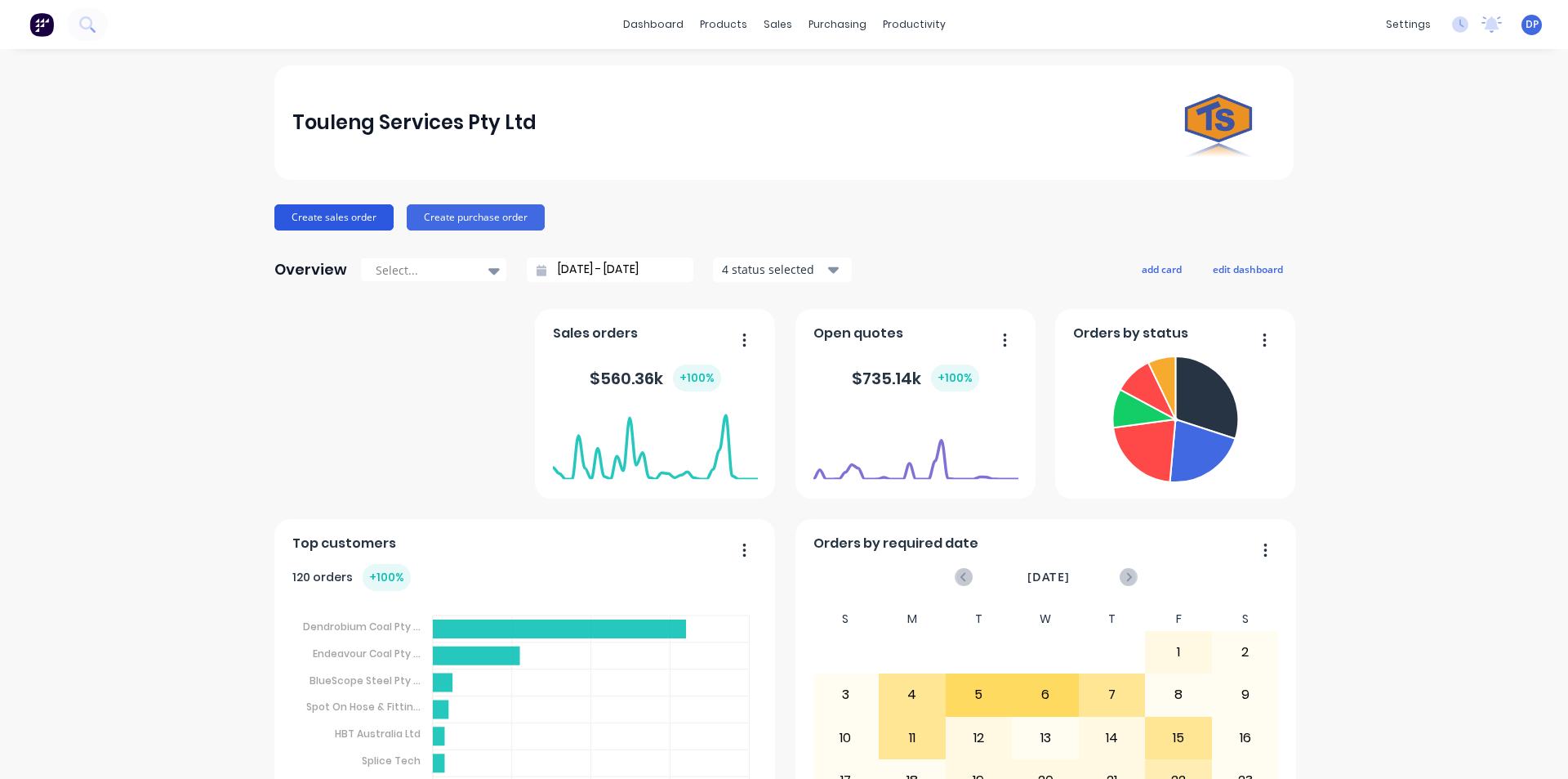
click at [329, 211] on button "Create sales order" at bounding box center [334, 217] width 119 height 26
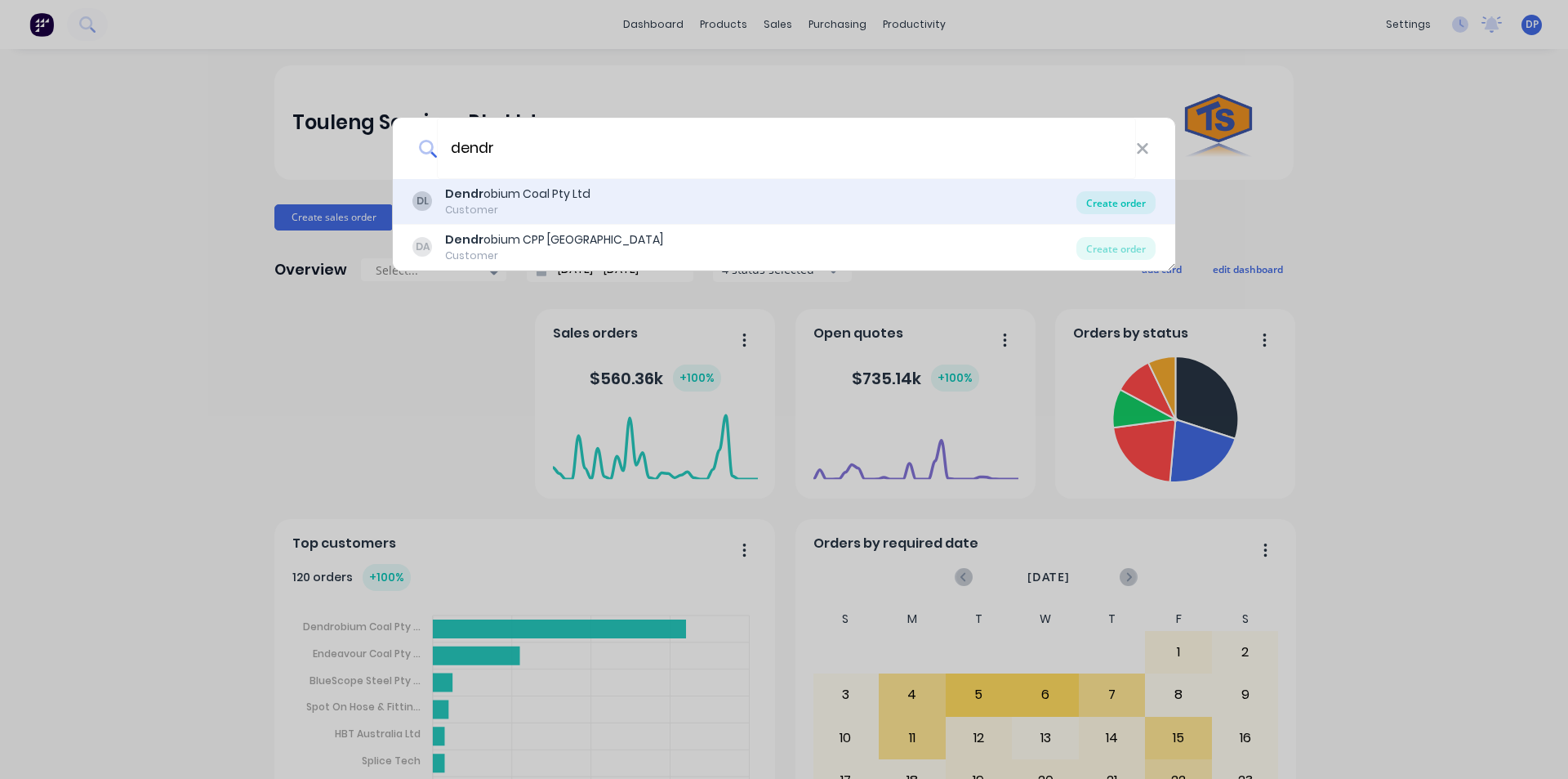
type input "dendr"
click at [1096, 200] on div "Create order" at bounding box center [1115, 203] width 79 height 23
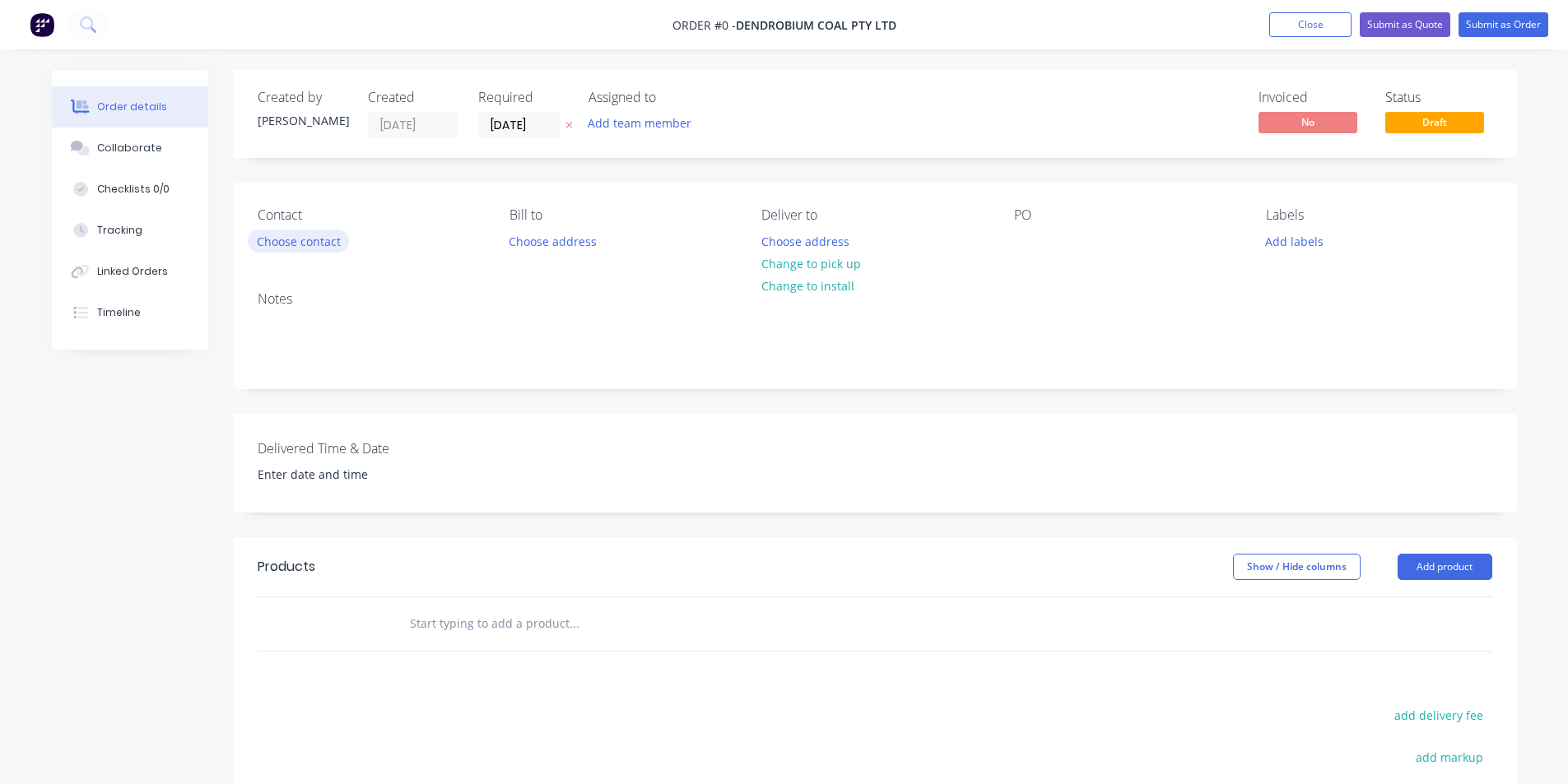
click at [331, 239] on button "Choose contact" at bounding box center [298, 240] width 101 height 22
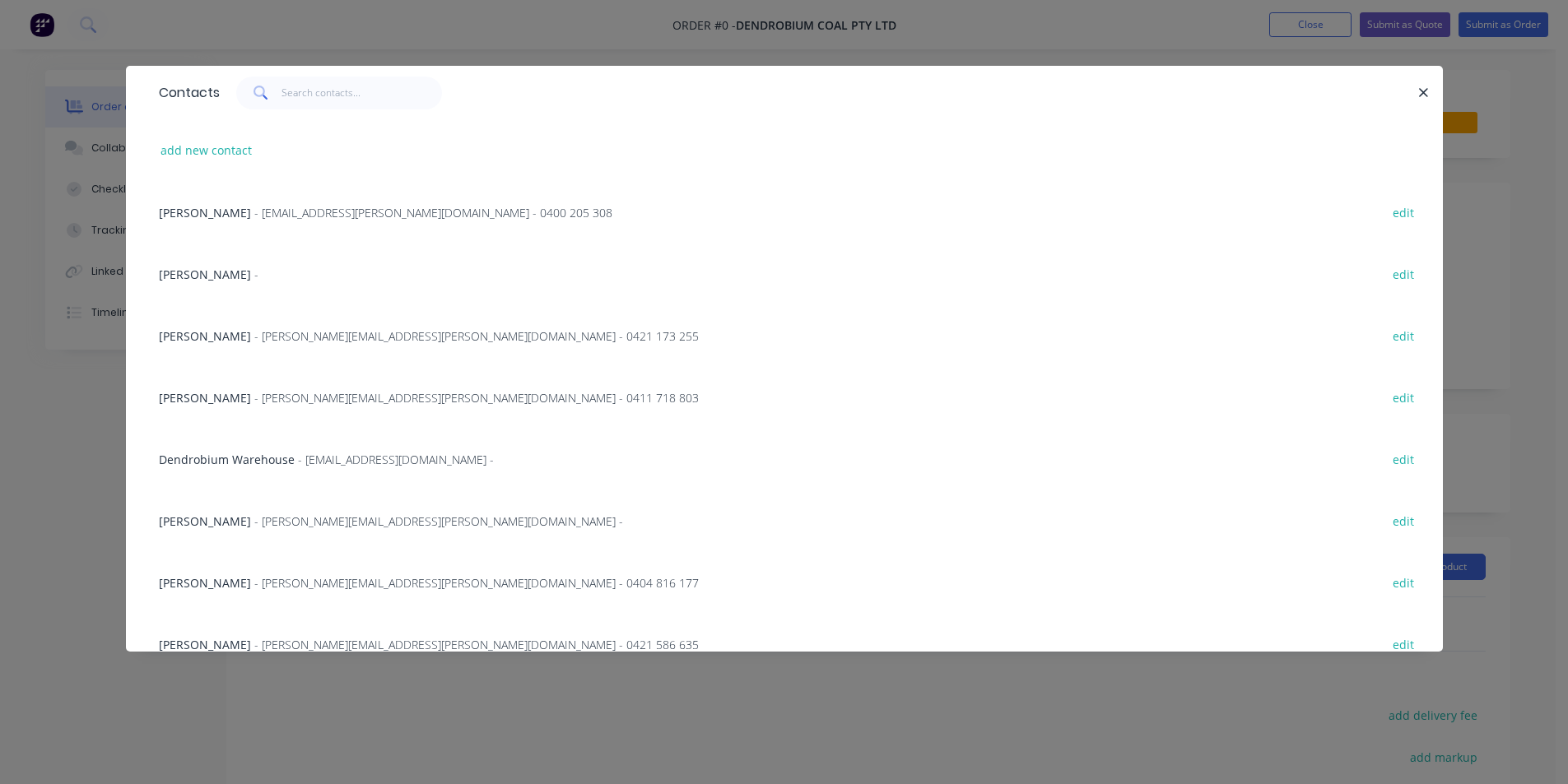
click at [289, 209] on span "- [EMAIL_ADDRESS][PERSON_NAME][DOMAIN_NAME] - 0400 205 308" at bounding box center [433, 212] width 358 height 15
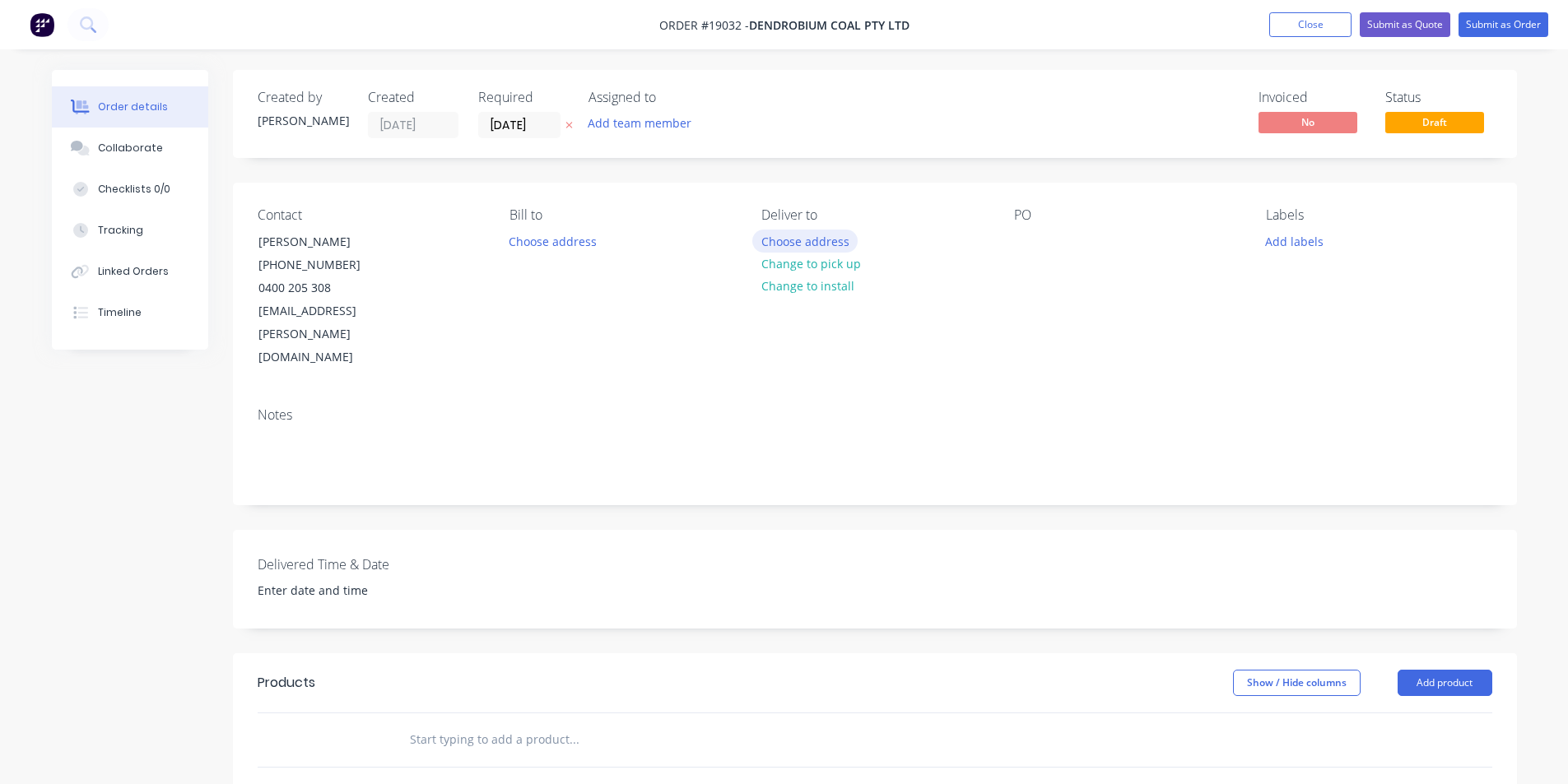
click at [819, 248] on button "Choose address" at bounding box center [804, 240] width 105 height 22
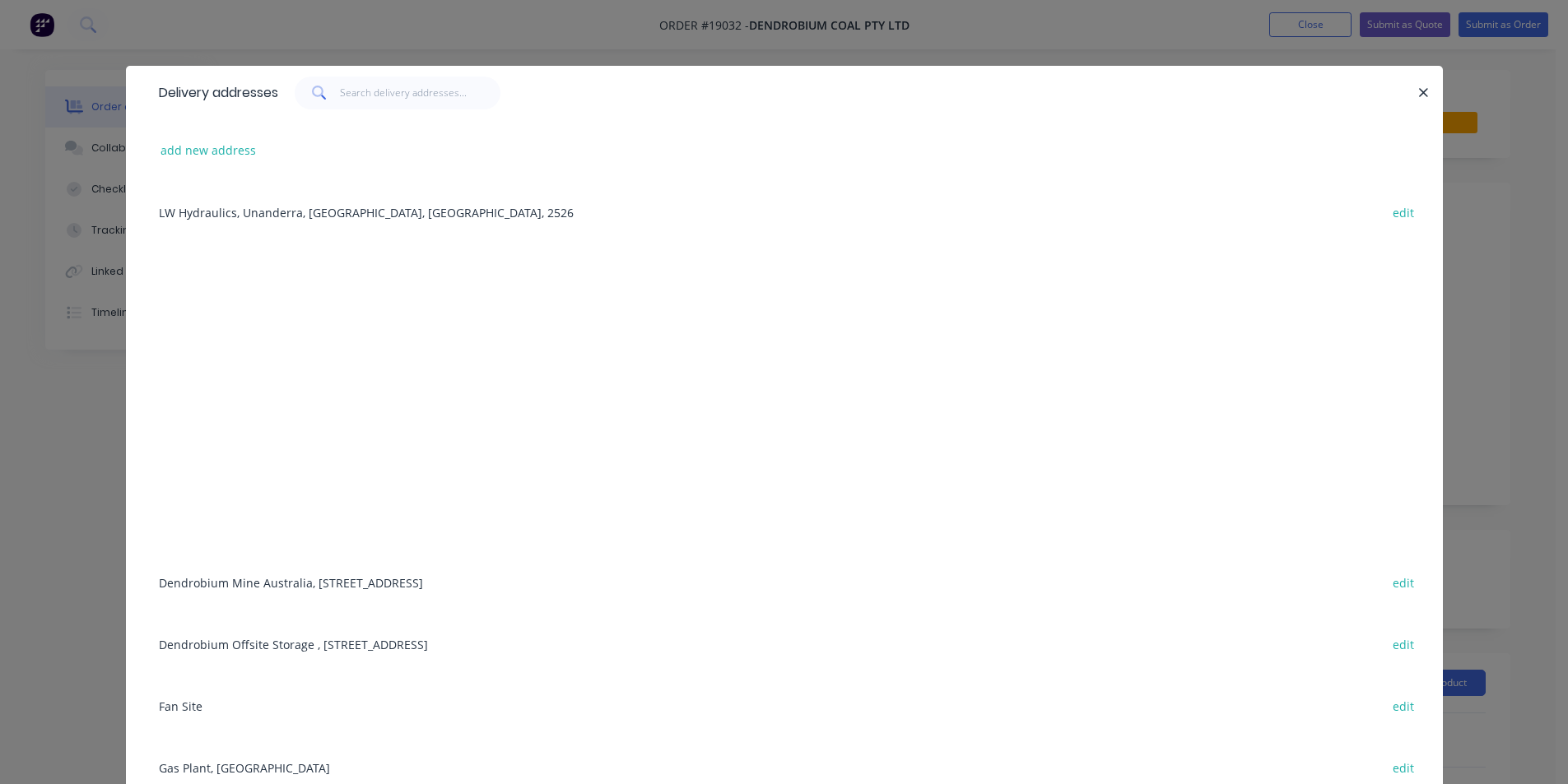
click at [308, 572] on div "Dendrobium Mine [GEOGRAPHIC_DATA], [STREET_ADDRESS] edit" at bounding box center [784, 581] width 1267 height 62
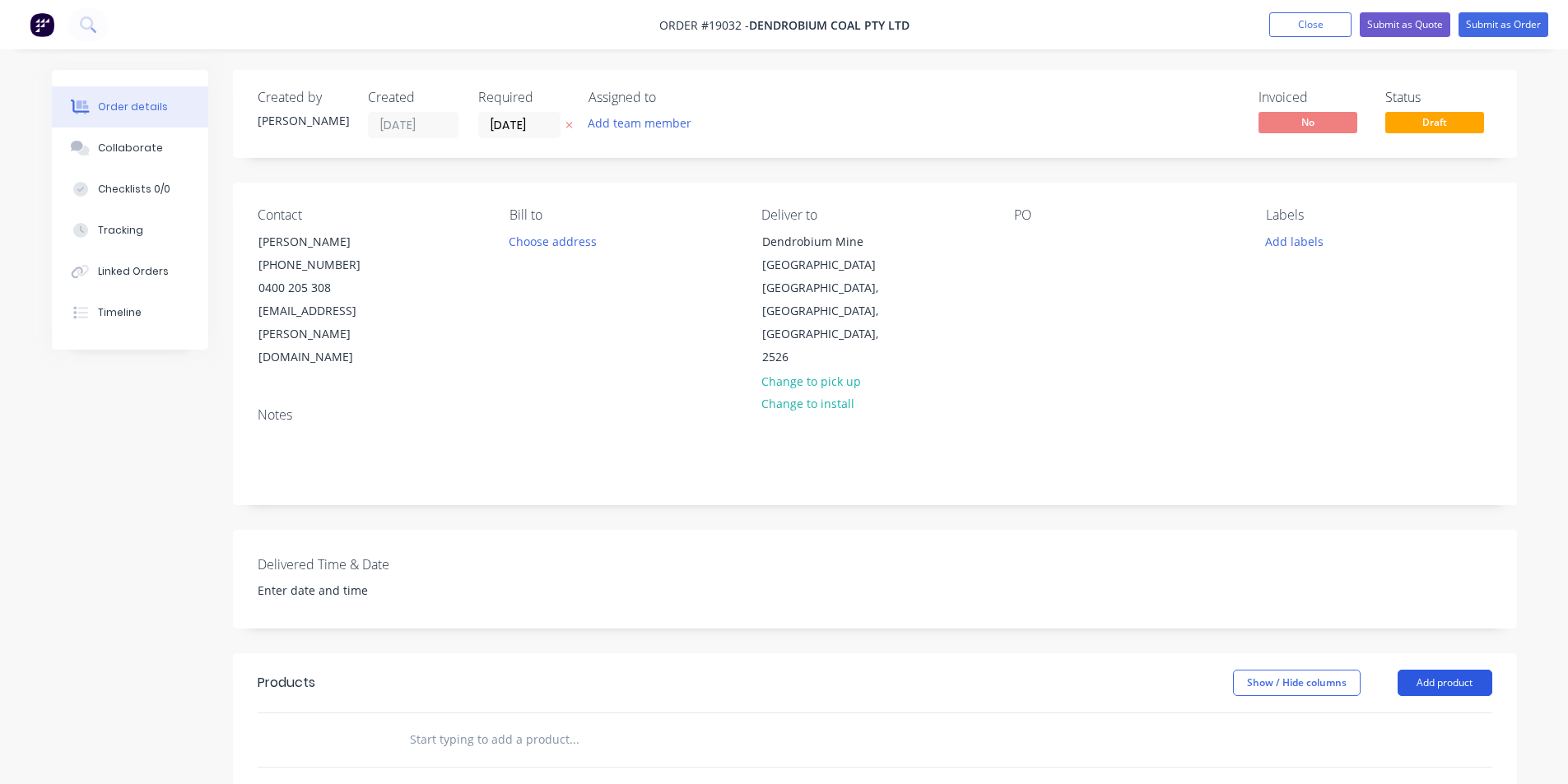
click at [1444, 669] on button "Add product" at bounding box center [1444, 682] width 94 height 26
click at [1409, 745] on div "Basic product" at bounding box center [1413, 757] width 127 height 24
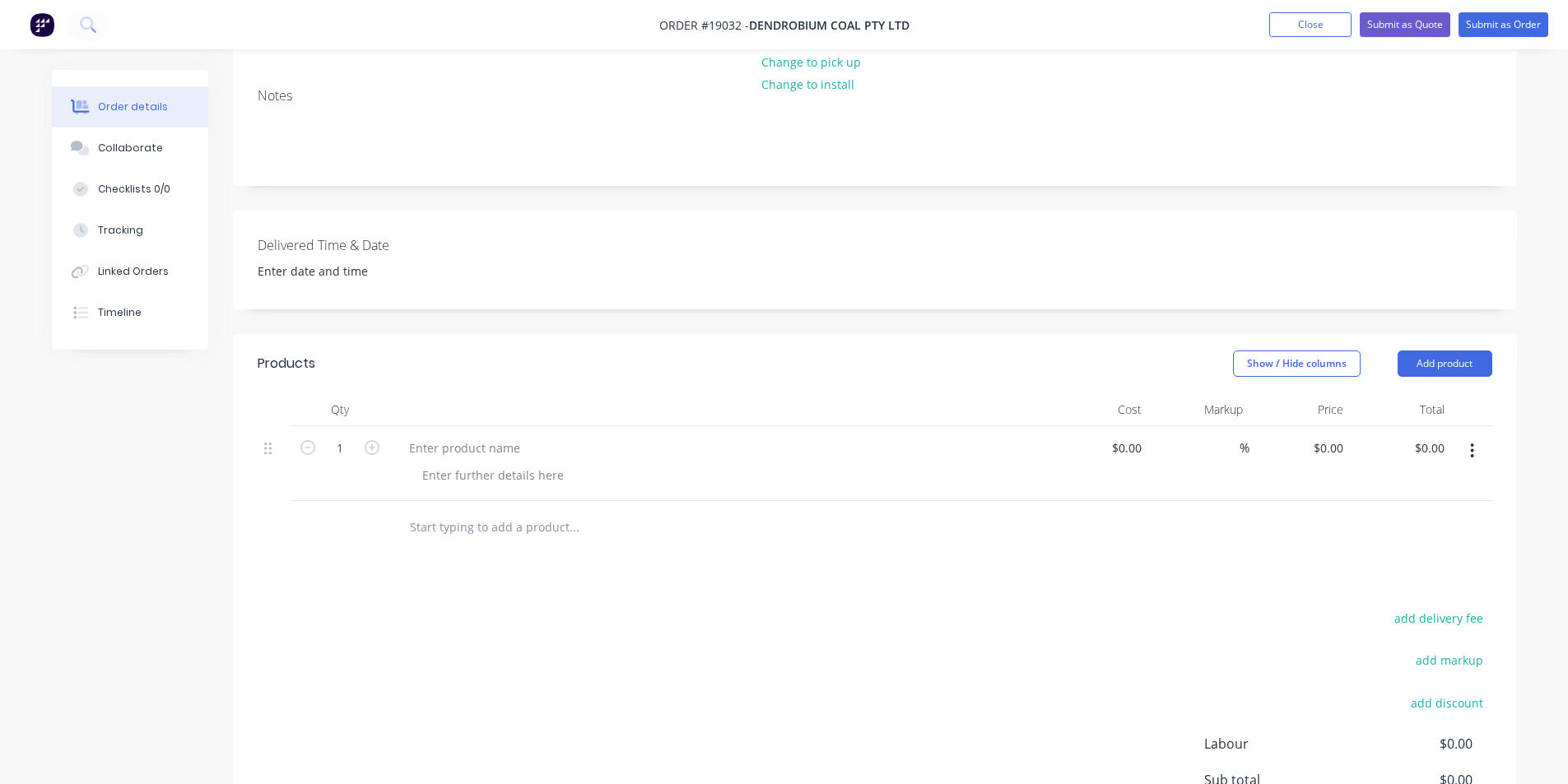
scroll to position [329, 0]
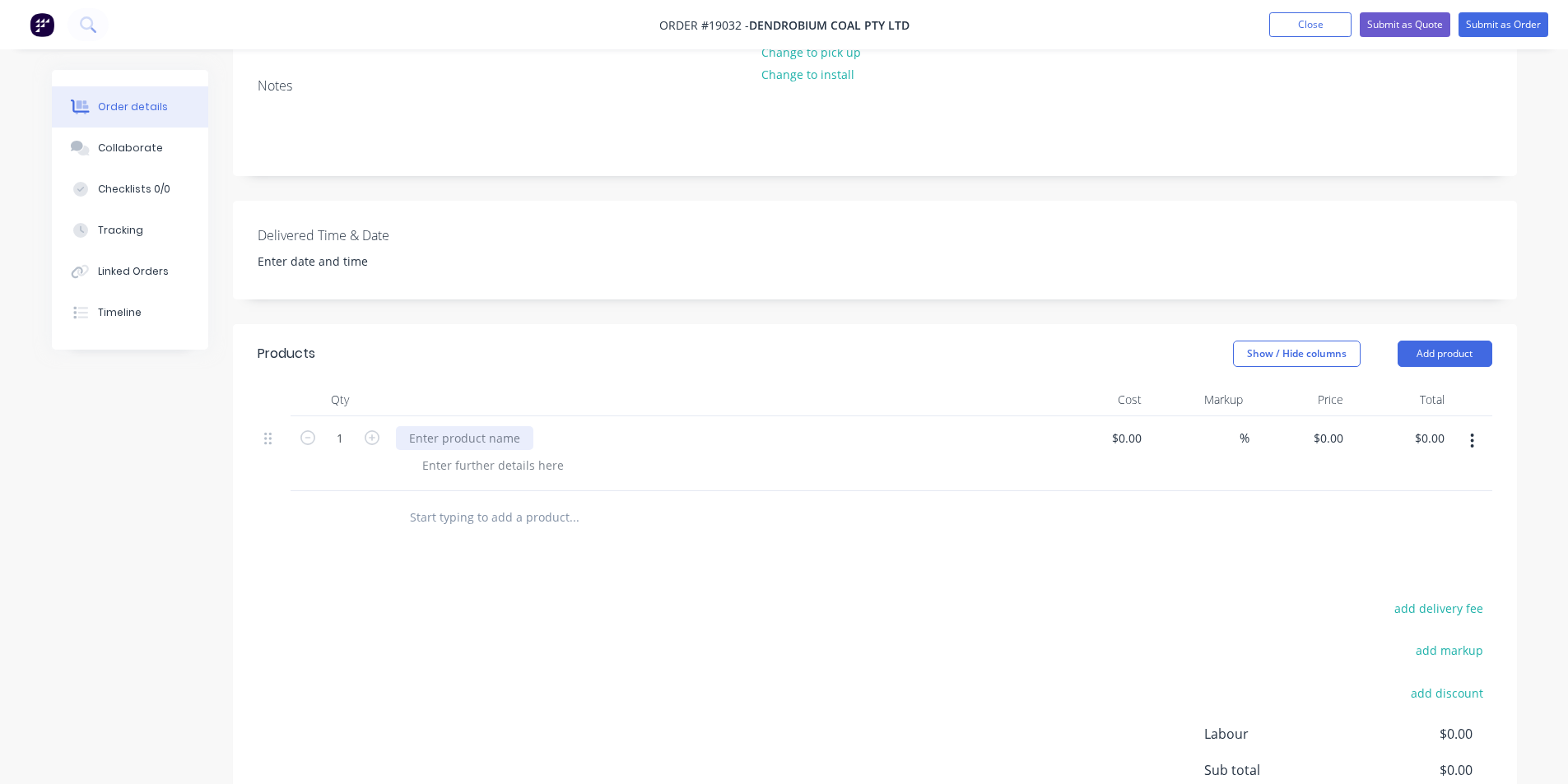
click at [434, 426] on div at bounding box center [464, 438] width 137 height 24
click at [1327, 426] on div "0 $0.00" at bounding box center [1327, 438] width 45 height 24
click at [1349, 426] on input "0" at bounding box center [1330, 438] width 38 height 24
type input "$95.00"
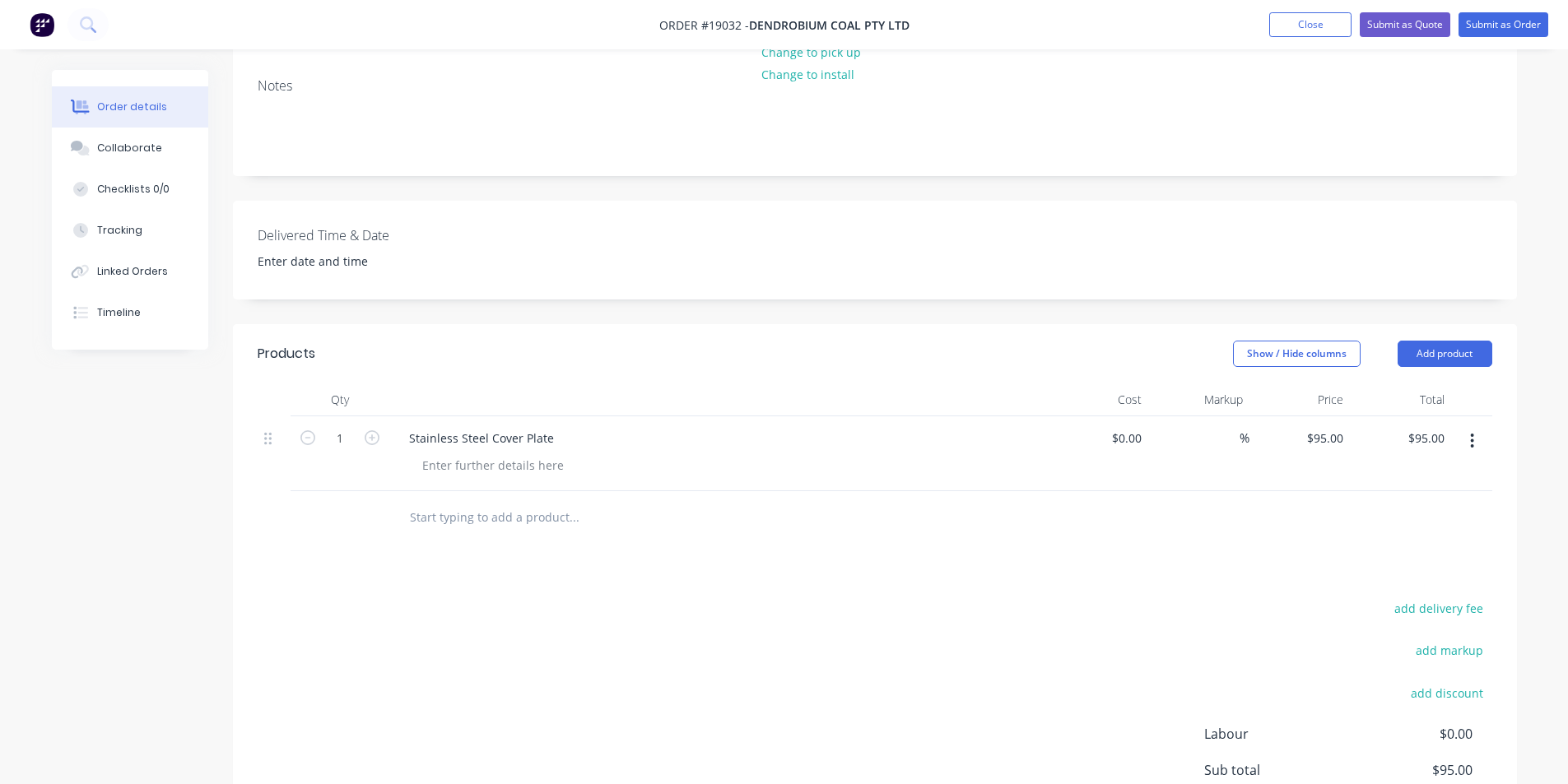
click at [1281, 563] on div "Products Show / Hide columns Add product Qty Cost Markup Price Total 1 Stainles…" at bounding box center [874, 632] width 1283 height 615
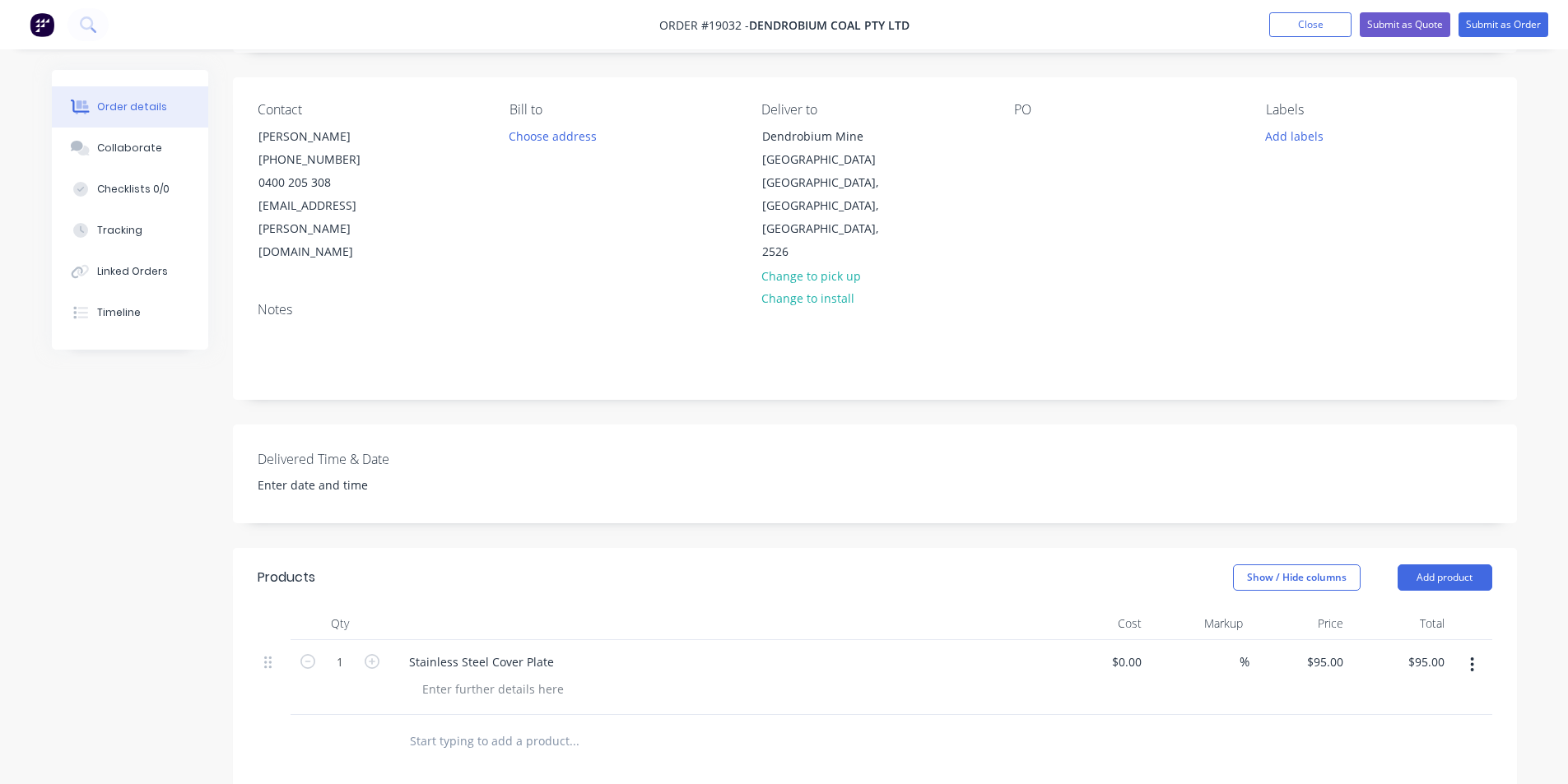
scroll to position [0, 0]
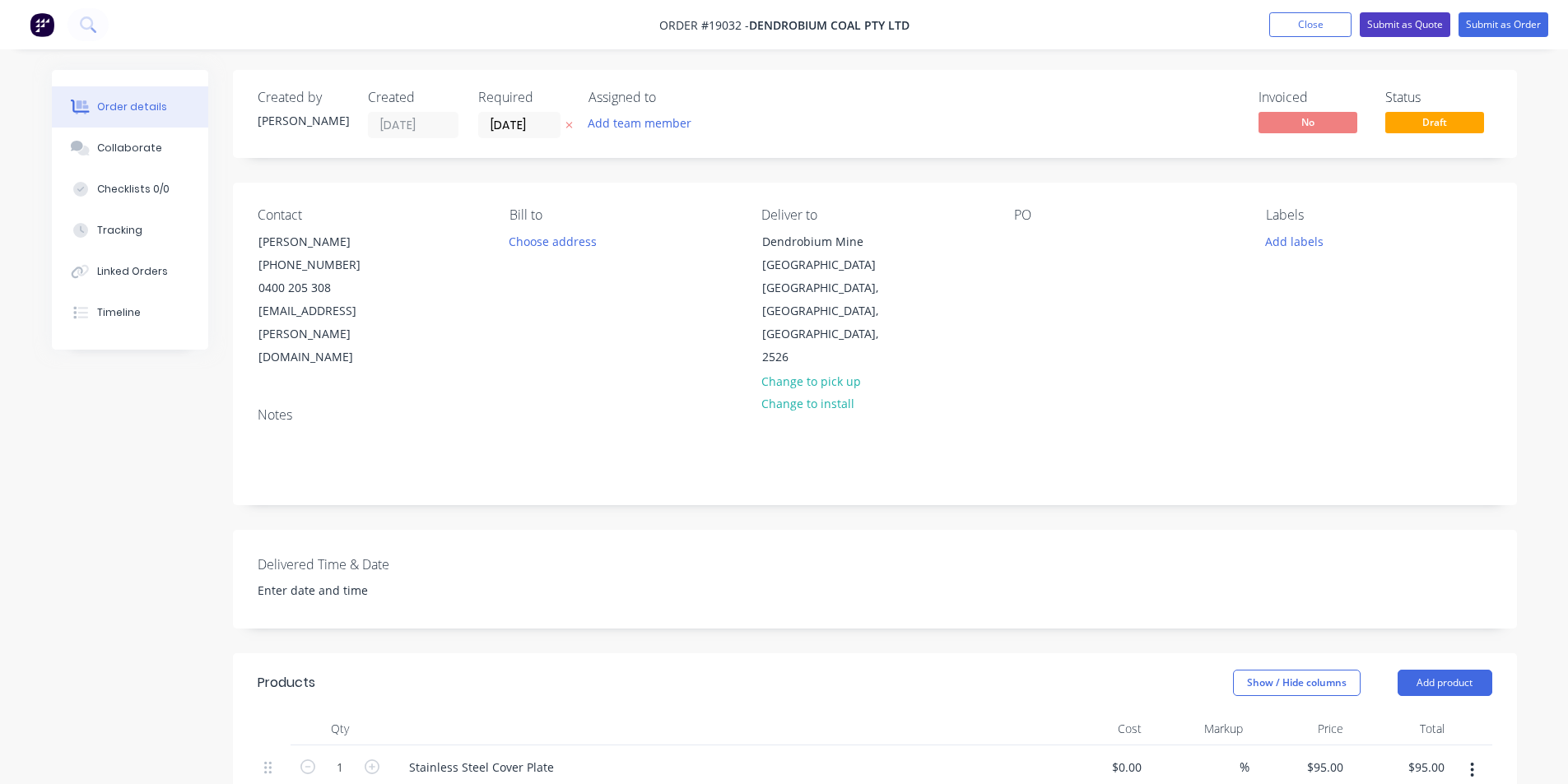
click at [1420, 15] on button "Submit as Quote" at bounding box center [1405, 25] width 91 height 25
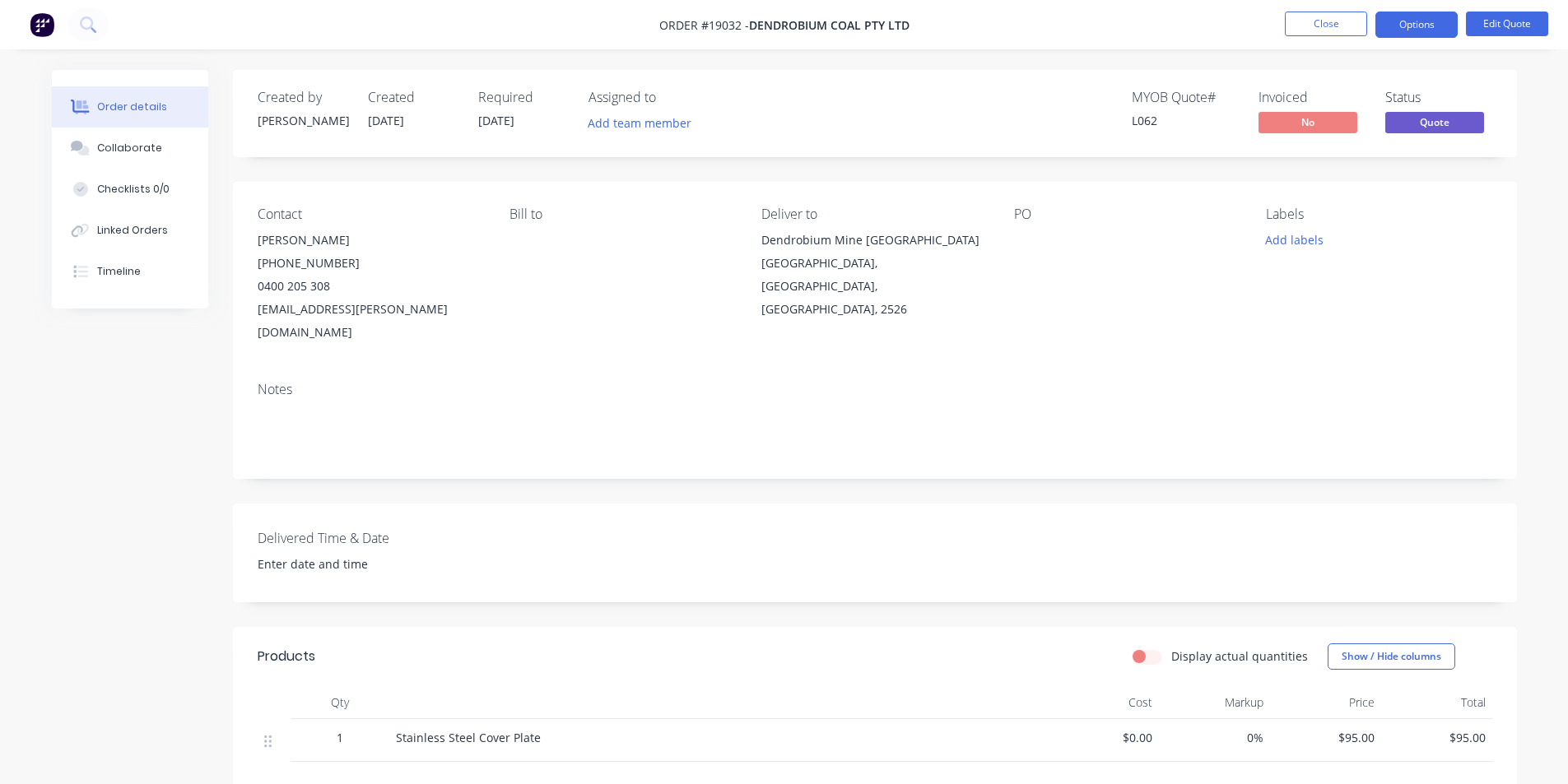
click at [1426, 32] on button "Options" at bounding box center [1416, 24] width 83 height 26
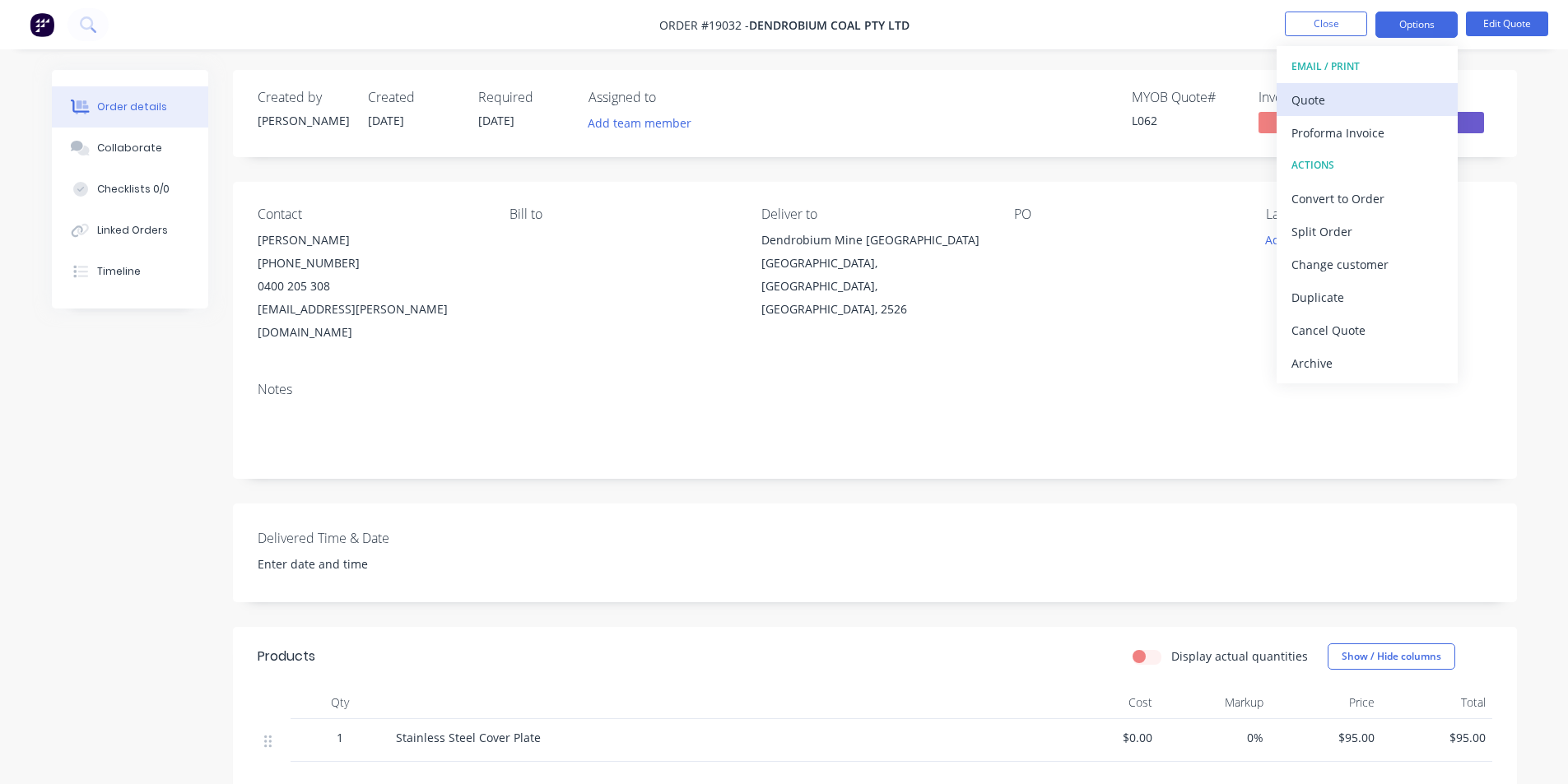
click at [1353, 108] on div "Quote" at bounding box center [1366, 100] width 152 height 24
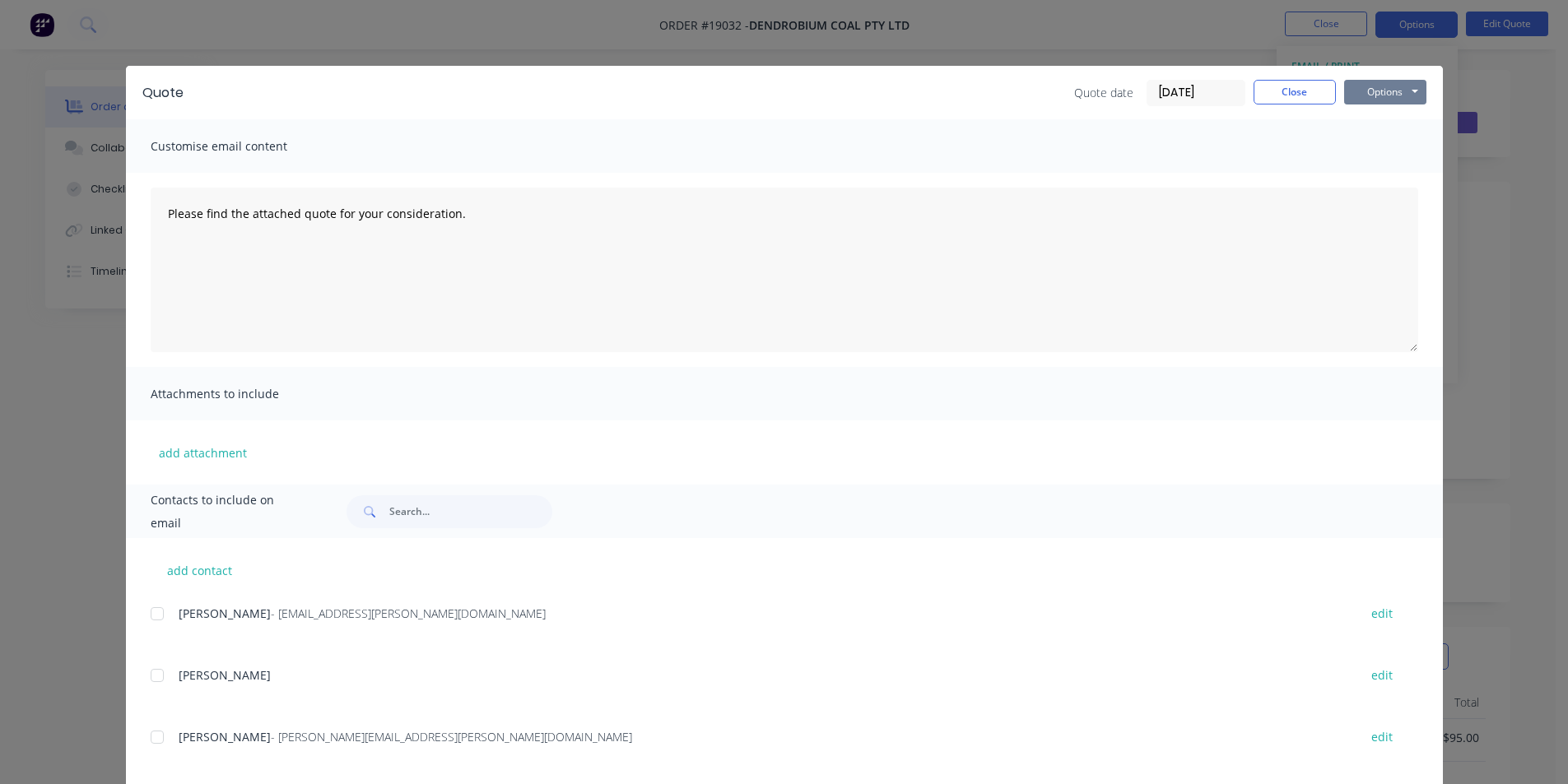
click at [1403, 86] on button "Options" at bounding box center [1385, 92] width 83 height 25
click at [1387, 158] on button "Print" at bounding box center [1396, 148] width 105 height 27
click at [1299, 102] on button "Close" at bounding box center [1294, 92] width 83 height 25
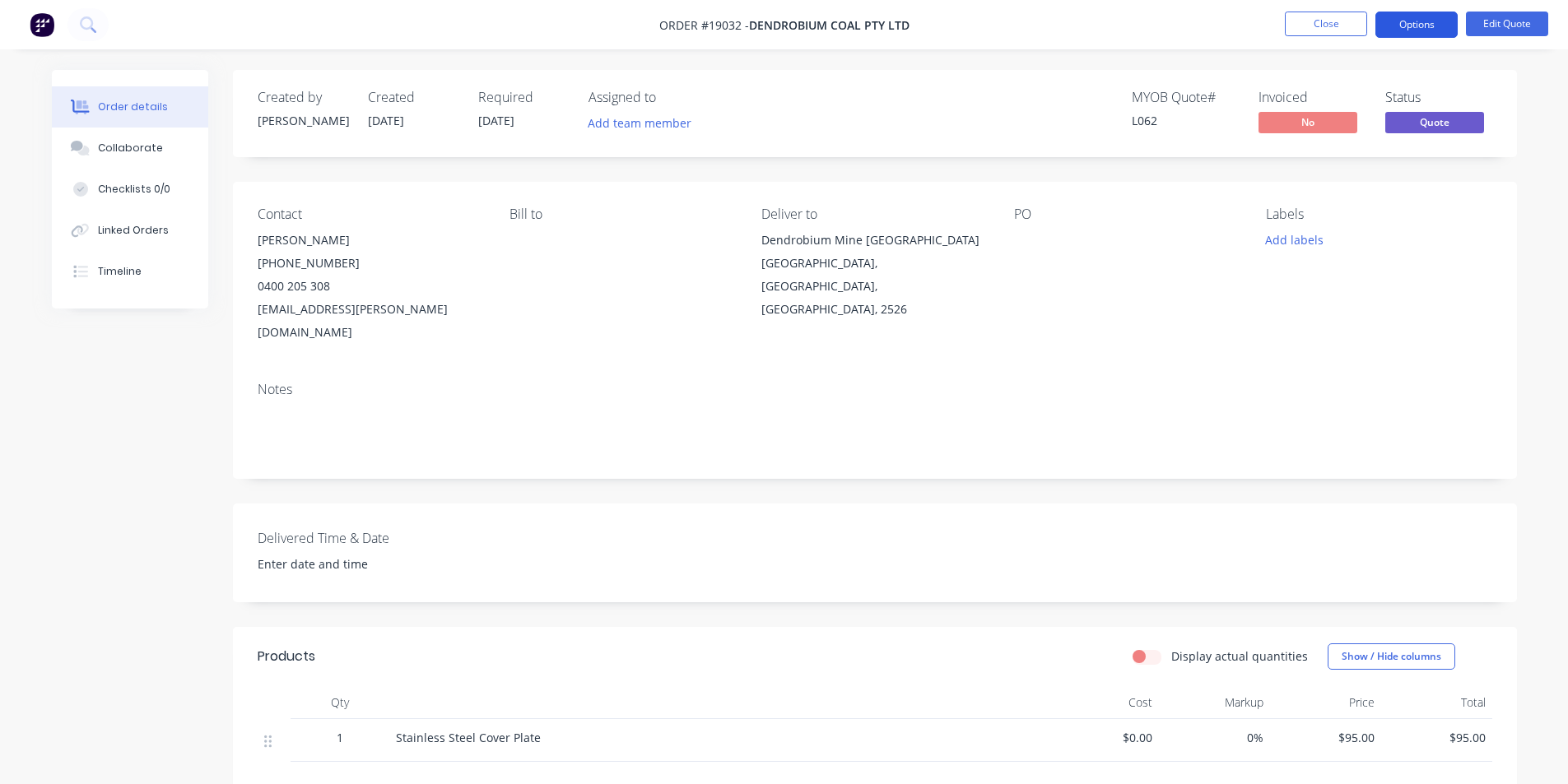
click at [1406, 19] on button "Options" at bounding box center [1416, 24] width 83 height 26
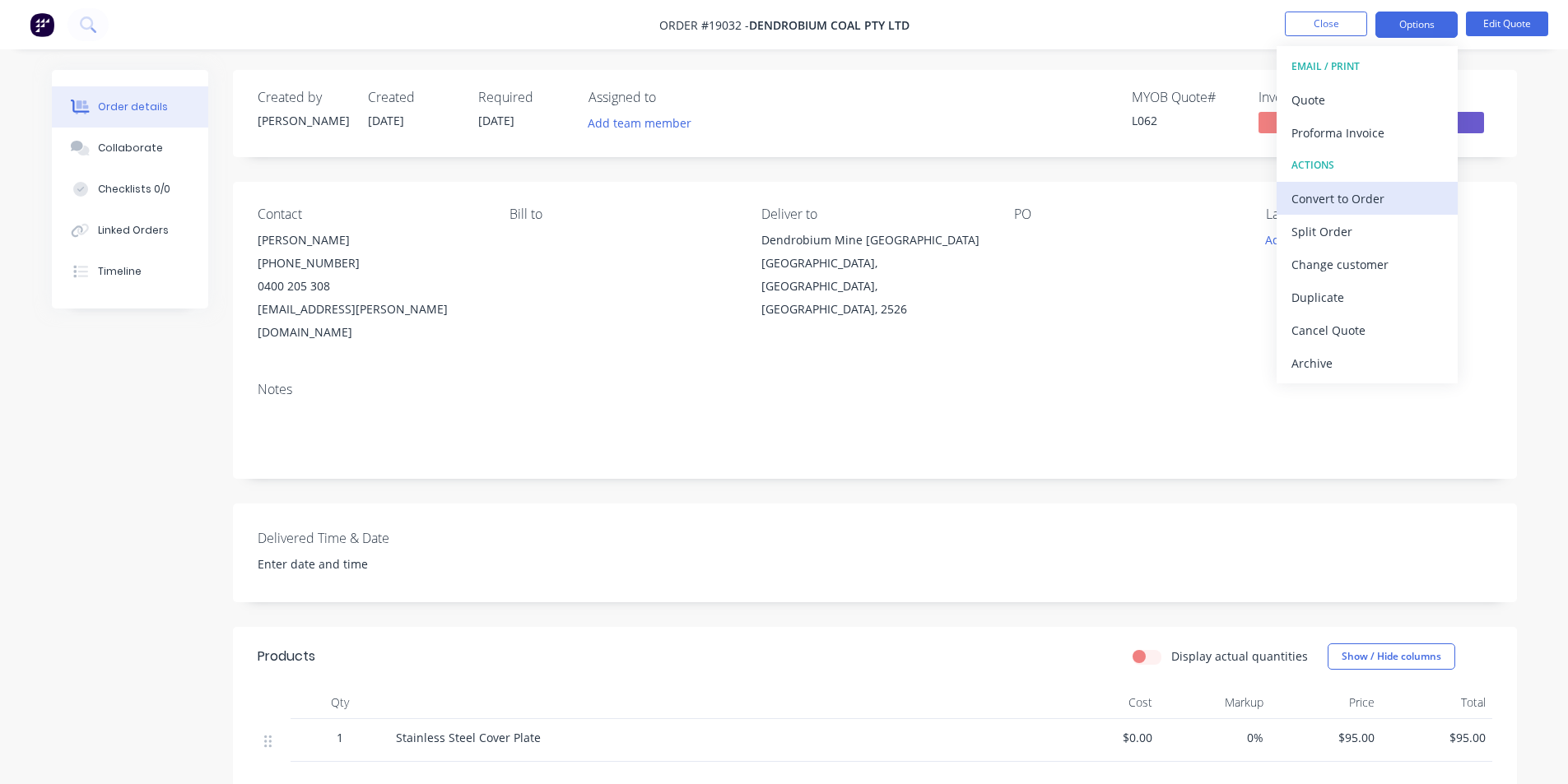
click at [1383, 192] on div "Convert to Order" at bounding box center [1366, 198] width 152 height 24
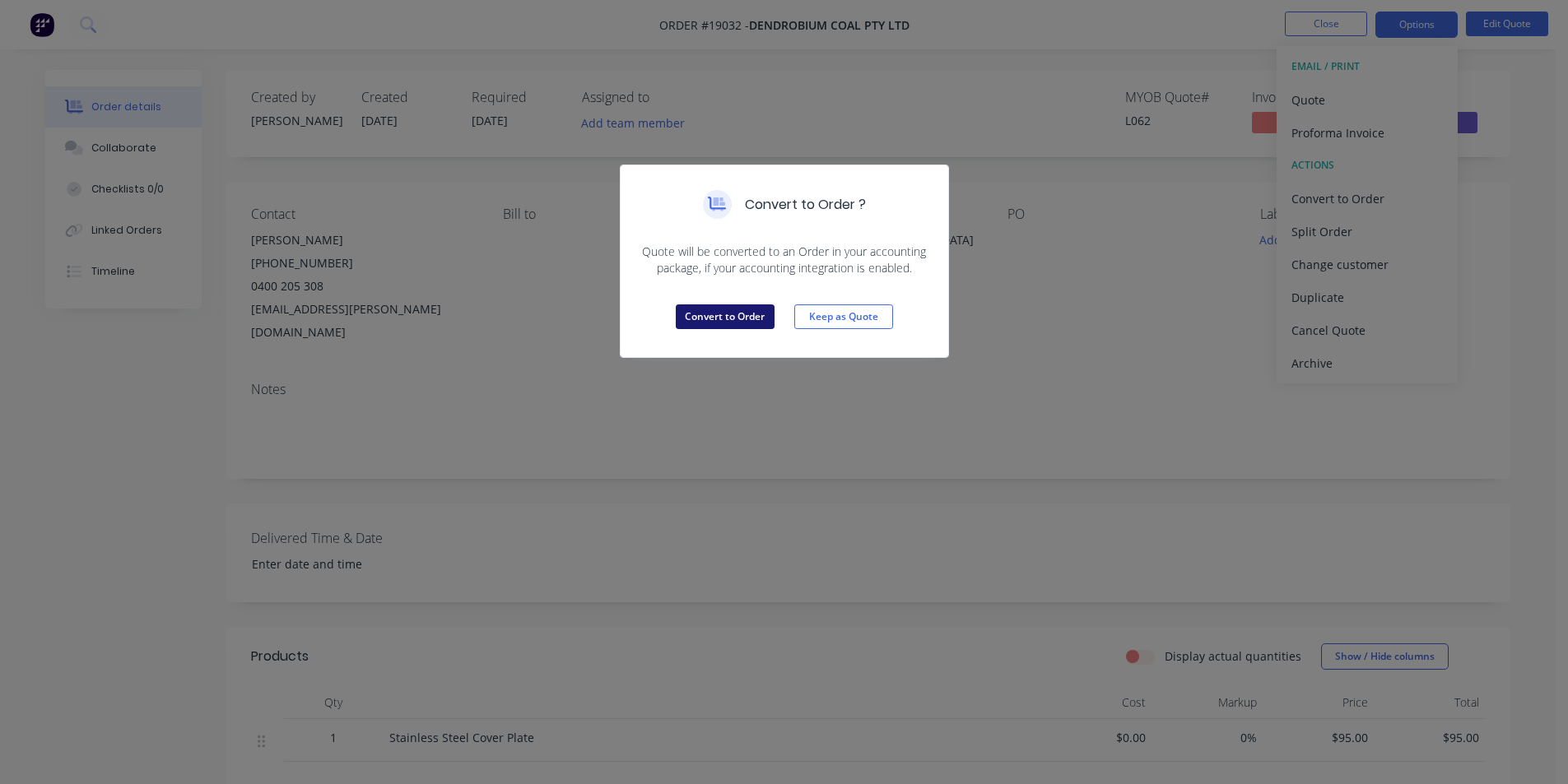
click at [738, 319] on button "Convert to Order" at bounding box center [725, 317] width 99 height 25
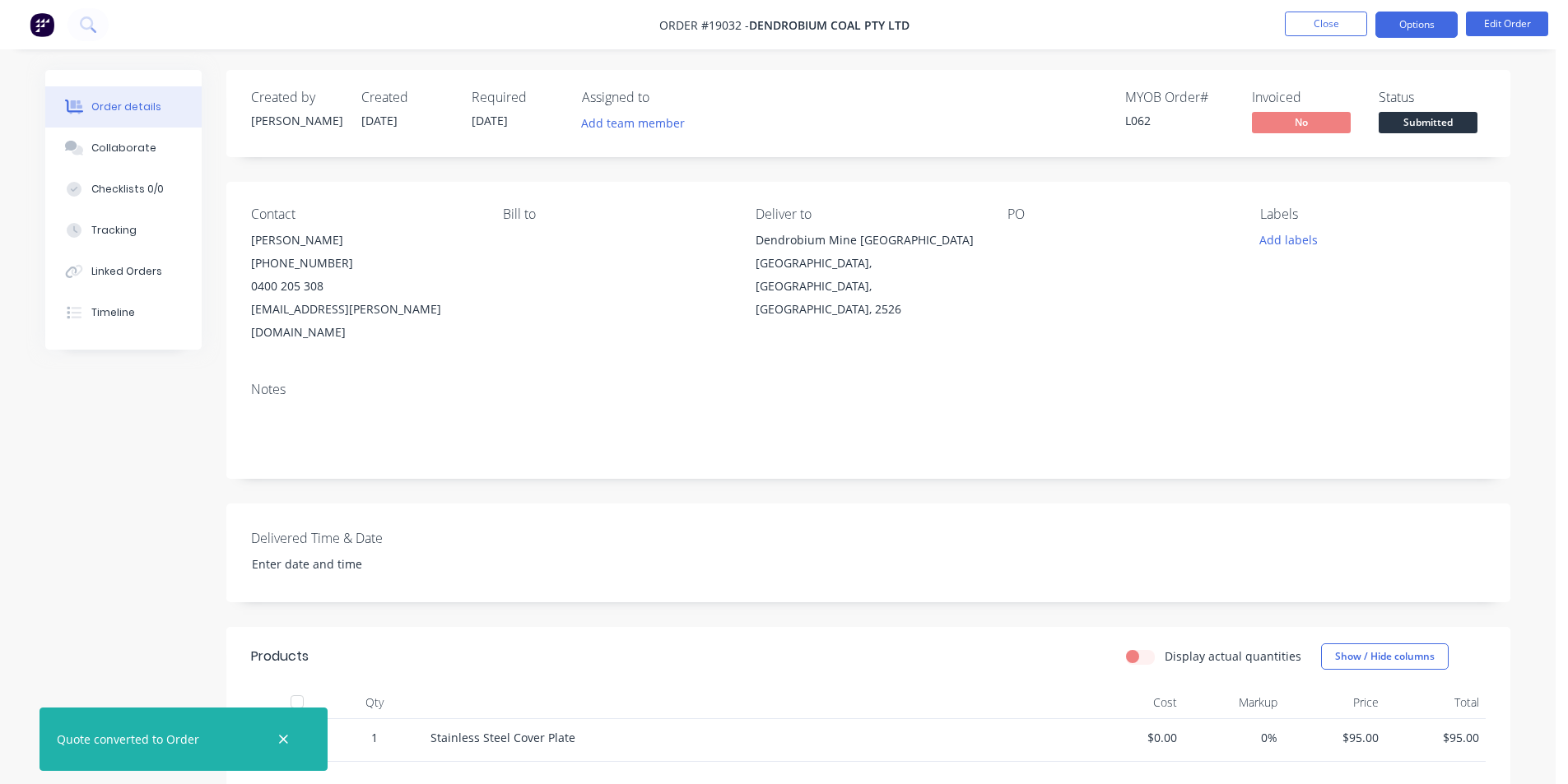
click at [1411, 31] on button "Options" at bounding box center [1416, 24] width 83 height 26
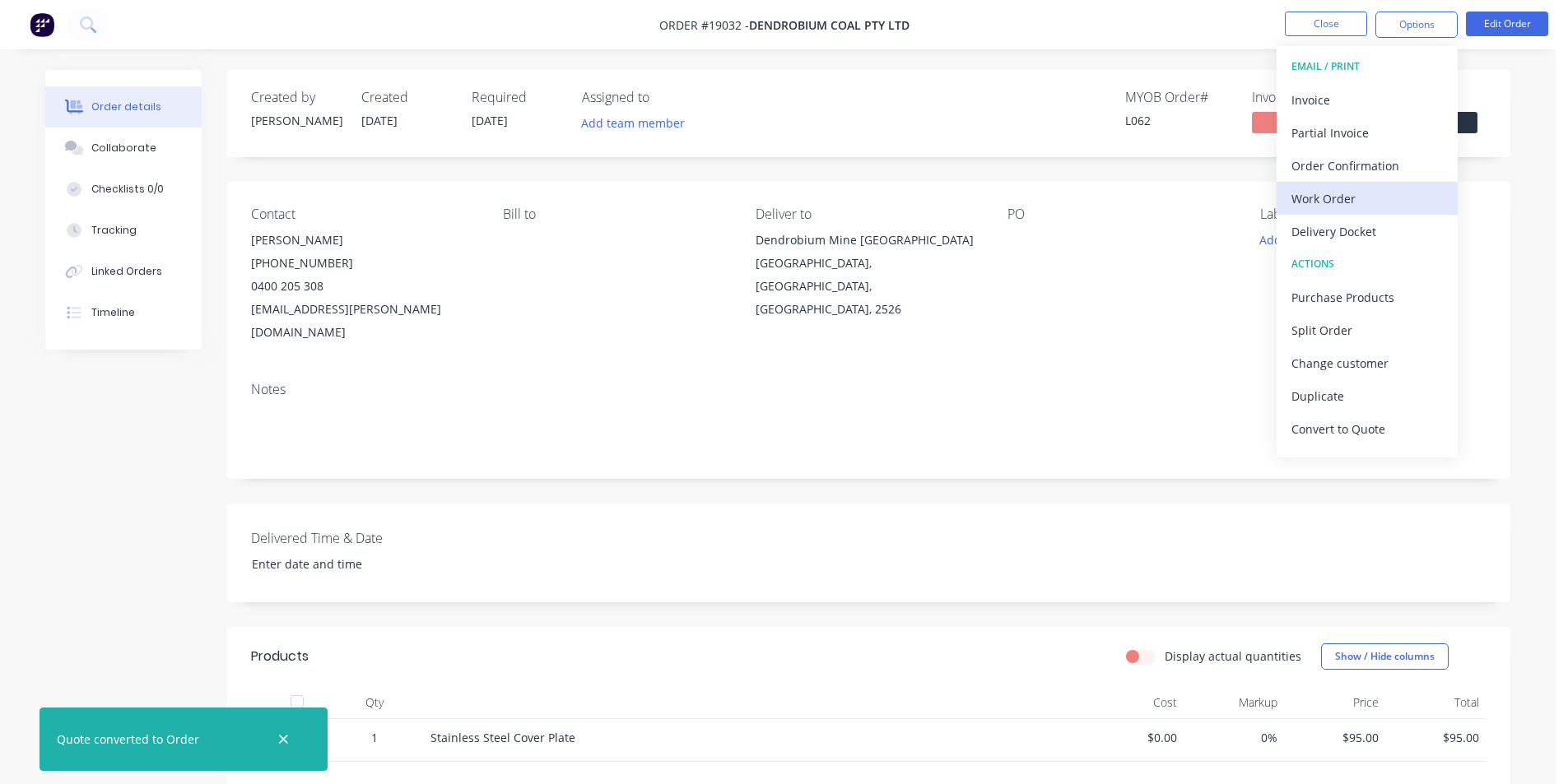
click at [1340, 205] on div "Work Order" at bounding box center [1366, 198] width 152 height 24
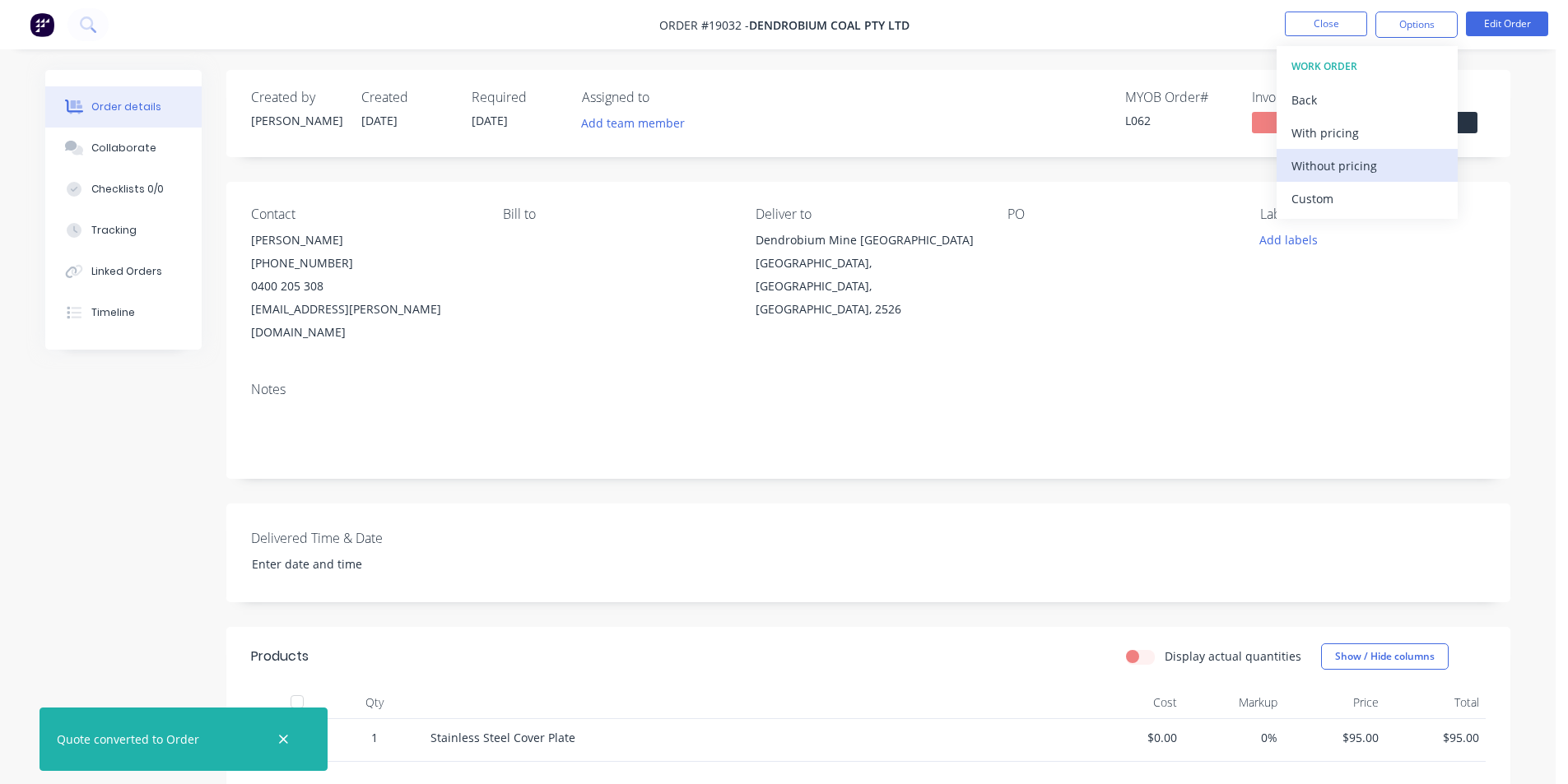
click at [1339, 172] on div "Without pricing" at bounding box center [1366, 165] width 152 height 24
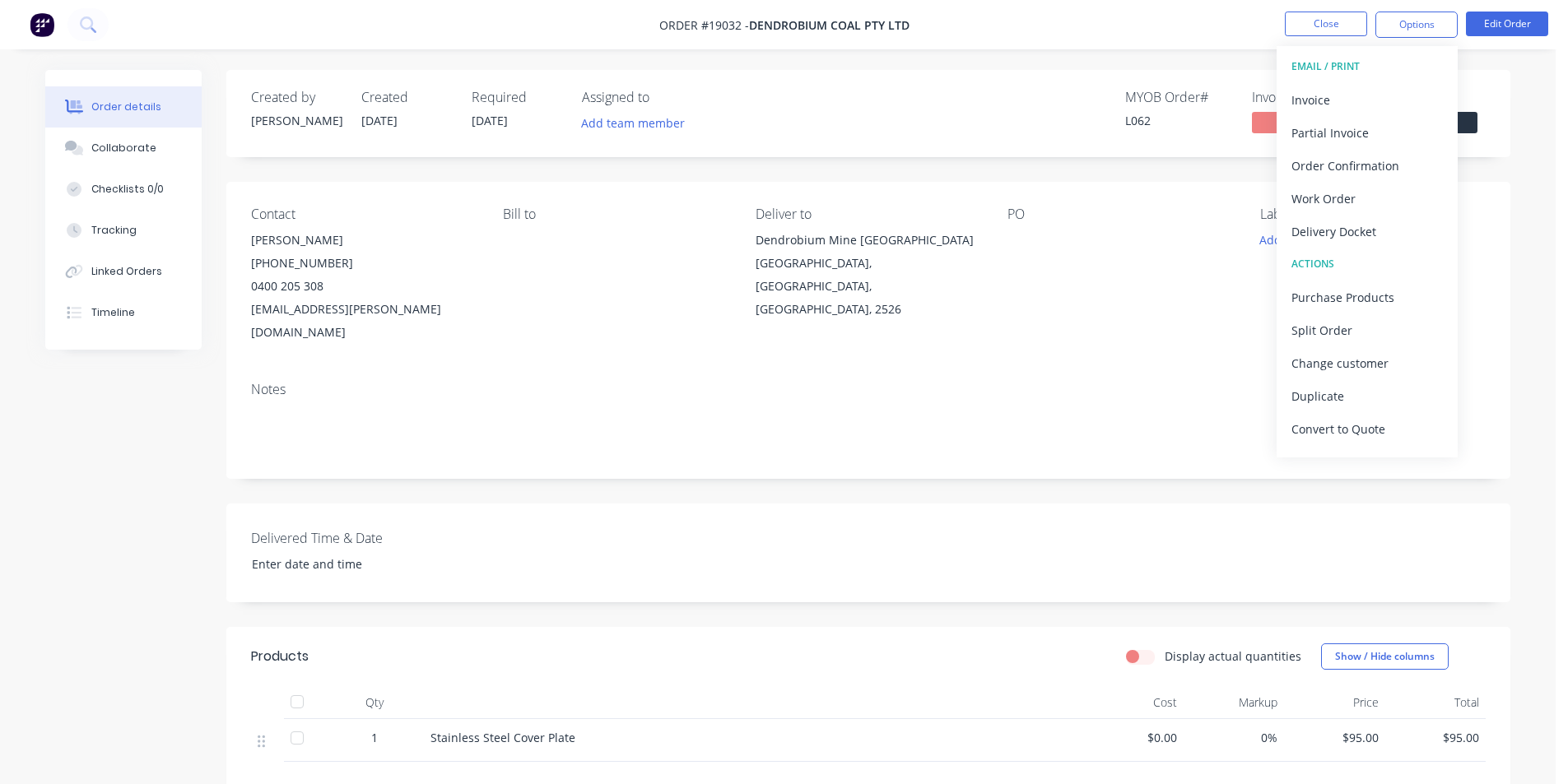
click at [1175, 381] on div "Notes" at bounding box center [868, 388] width 1234 height 15
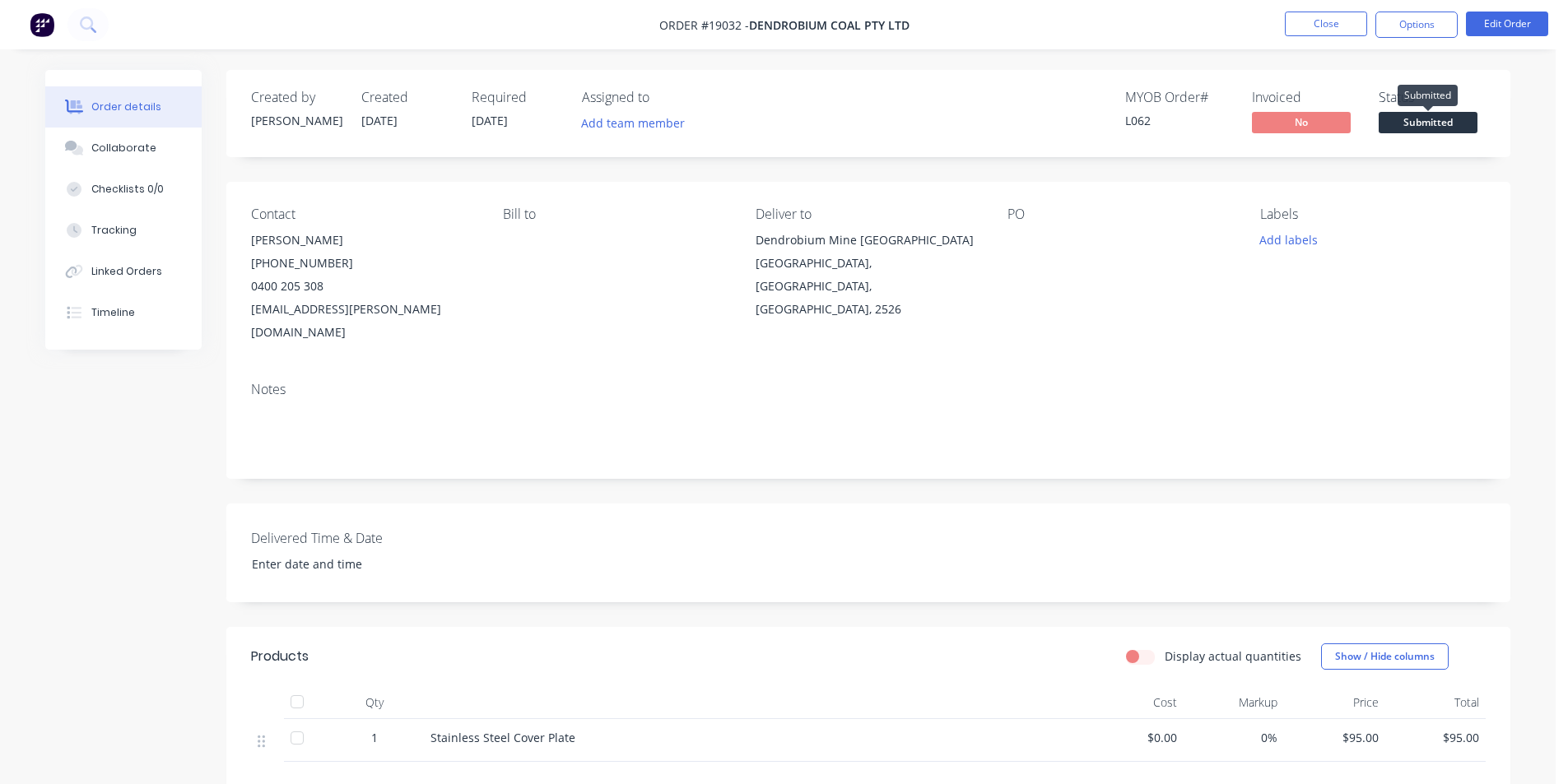
click at [1423, 125] on span "Submitted" at bounding box center [1428, 122] width 99 height 21
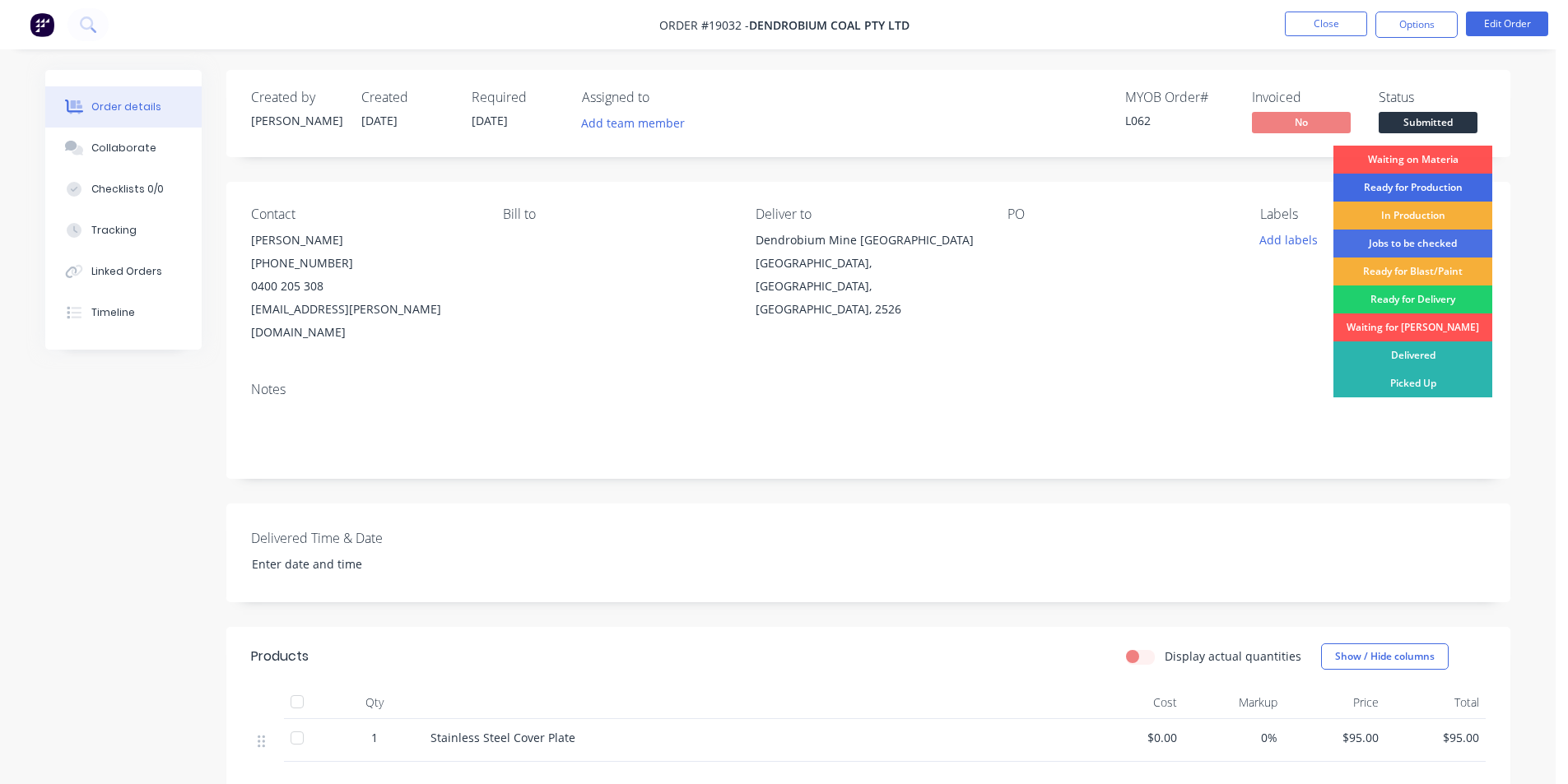
click at [1444, 190] on div "Ready for Production" at bounding box center [1412, 187] width 159 height 28
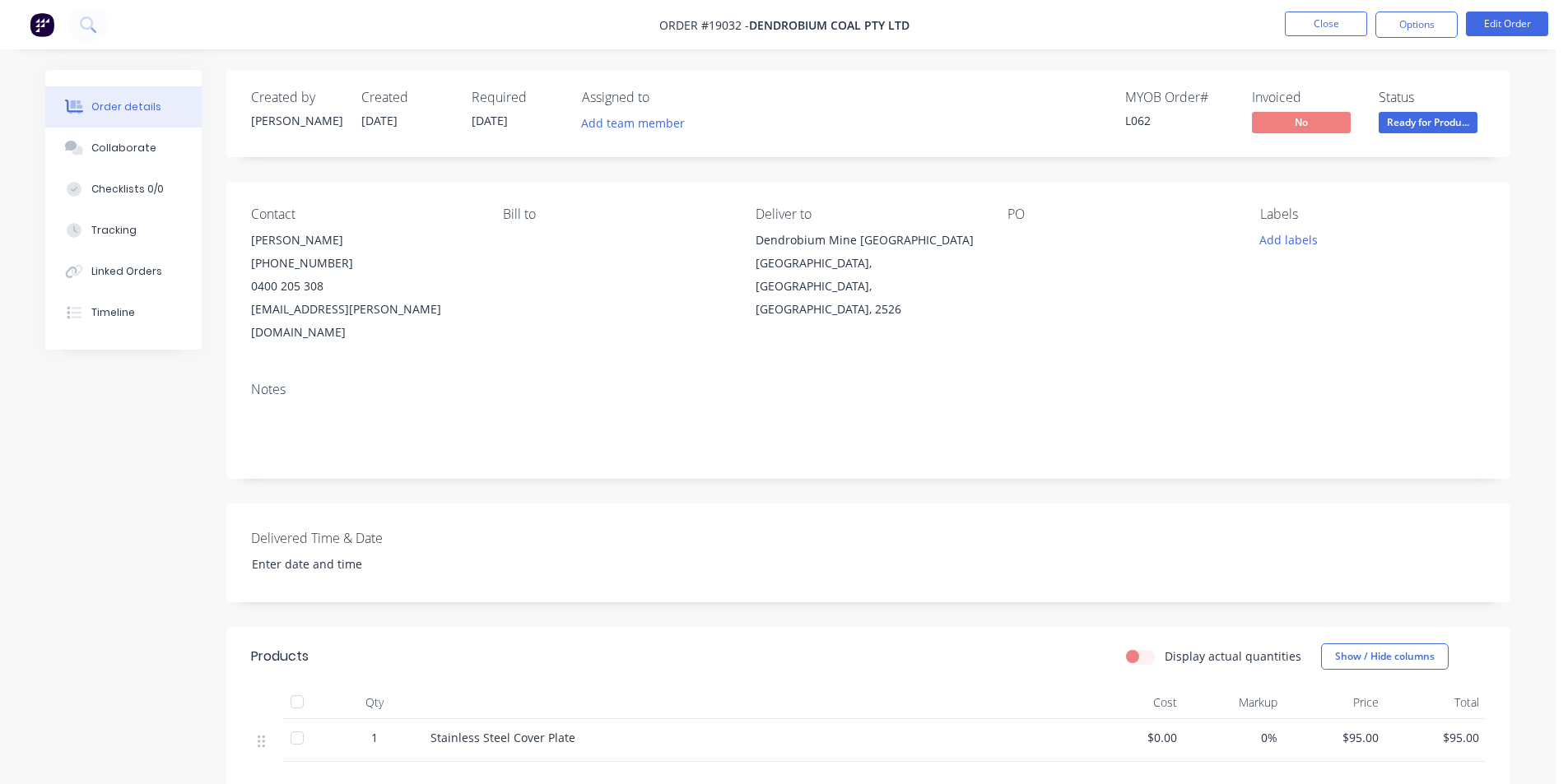
click at [41, 24] on img at bounding box center [42, 25] width 25 height 25
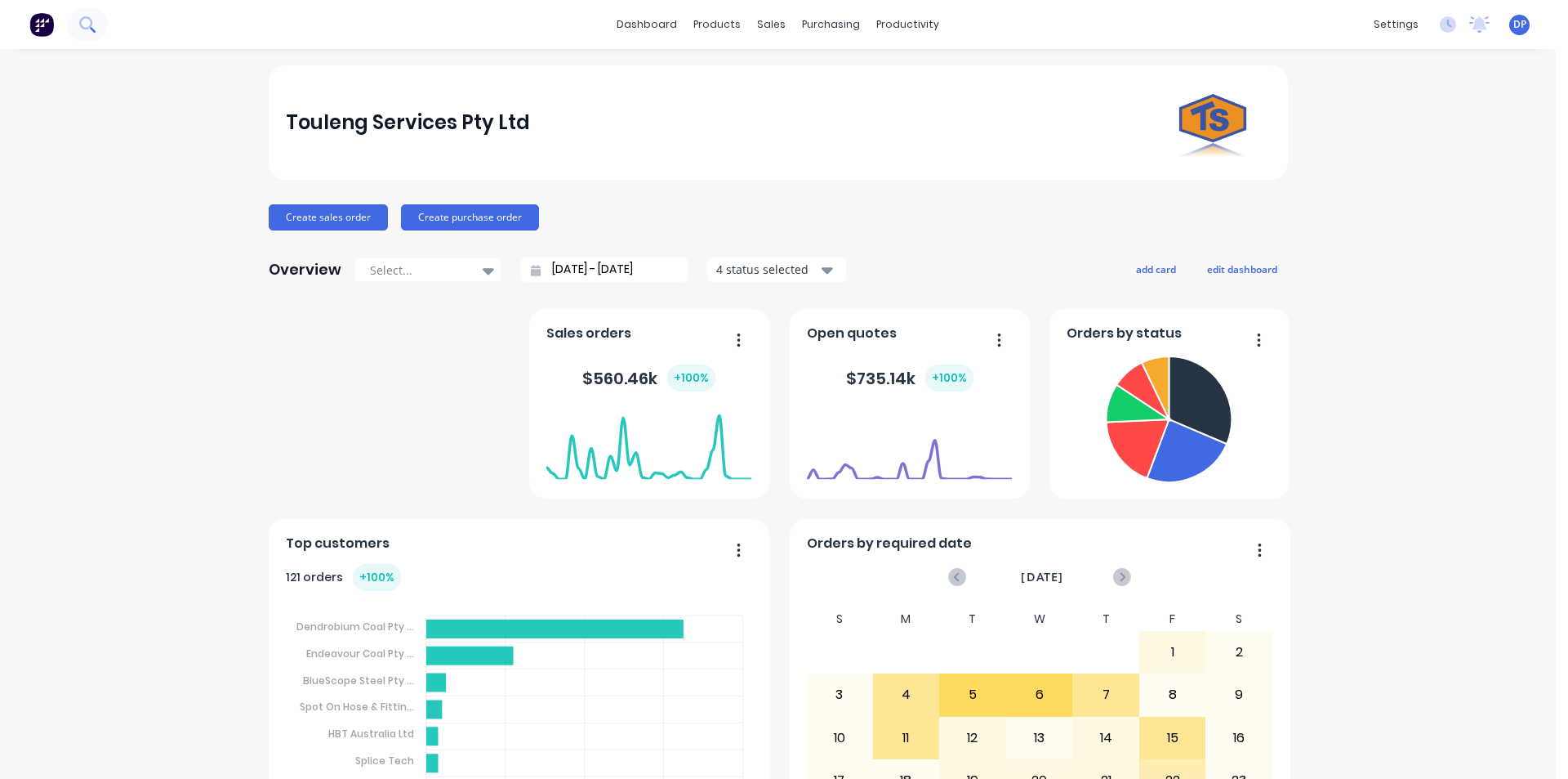
click at [98, 25] on button at bounding box center [87, 24] width 41 height 33
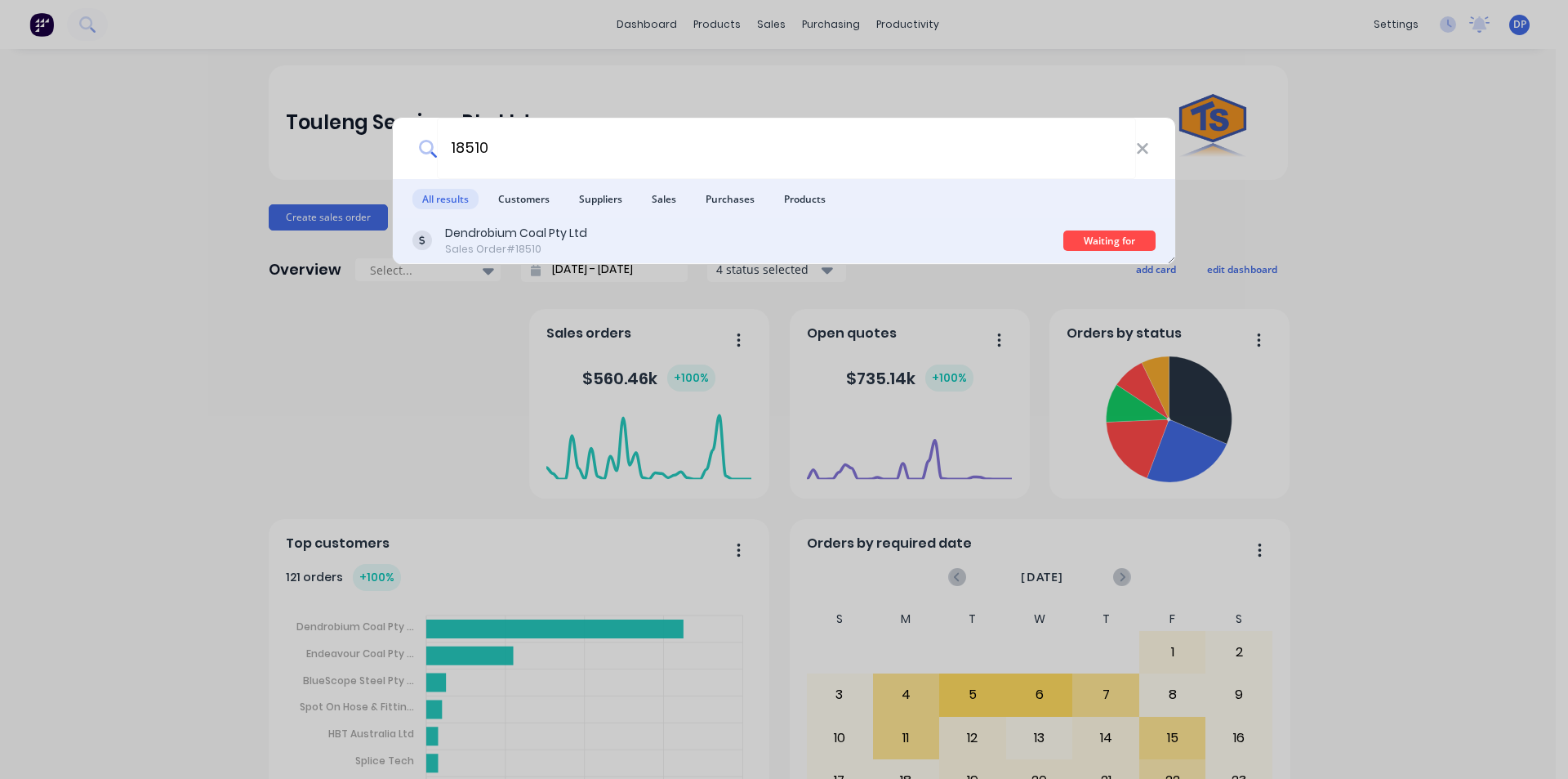
type input "18510"
click at [592, 236] on div "Dendrobium Coal Pty Ltd Sales Order #18510" at bounding box center [738, 241] width 651 height 32
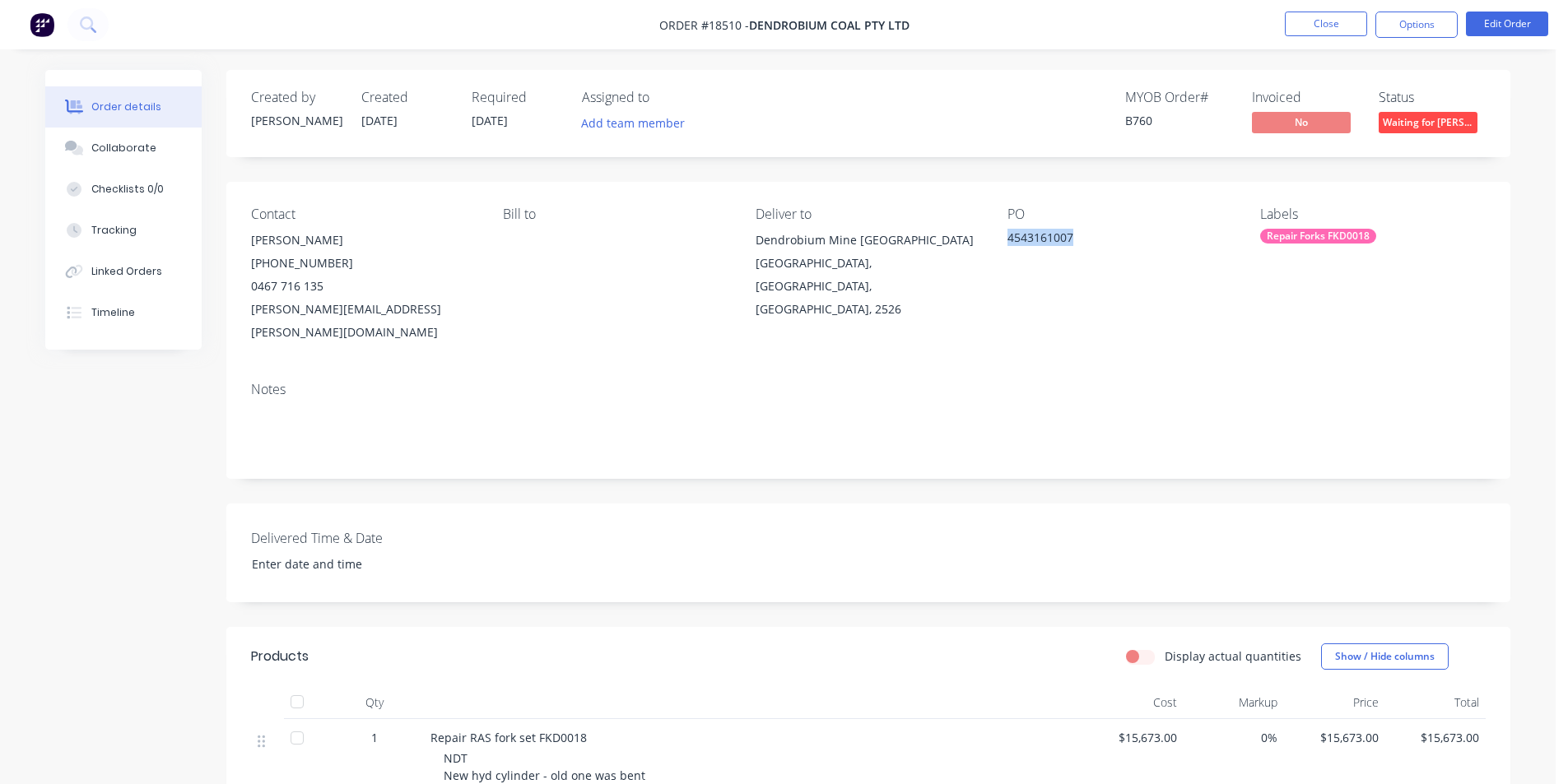
drag, startPoint x: 1089, startPoint y: 243, endPoint x: 1008, endPoint y: 241, distance: 81.0
click at [1008, 241] on div "4543161007" at bounding box center [1109, 240] width 206 height 23
copy div "4543161007"
click at [84, 22] on icon at bounding box center [87, 23] width 15 height 15
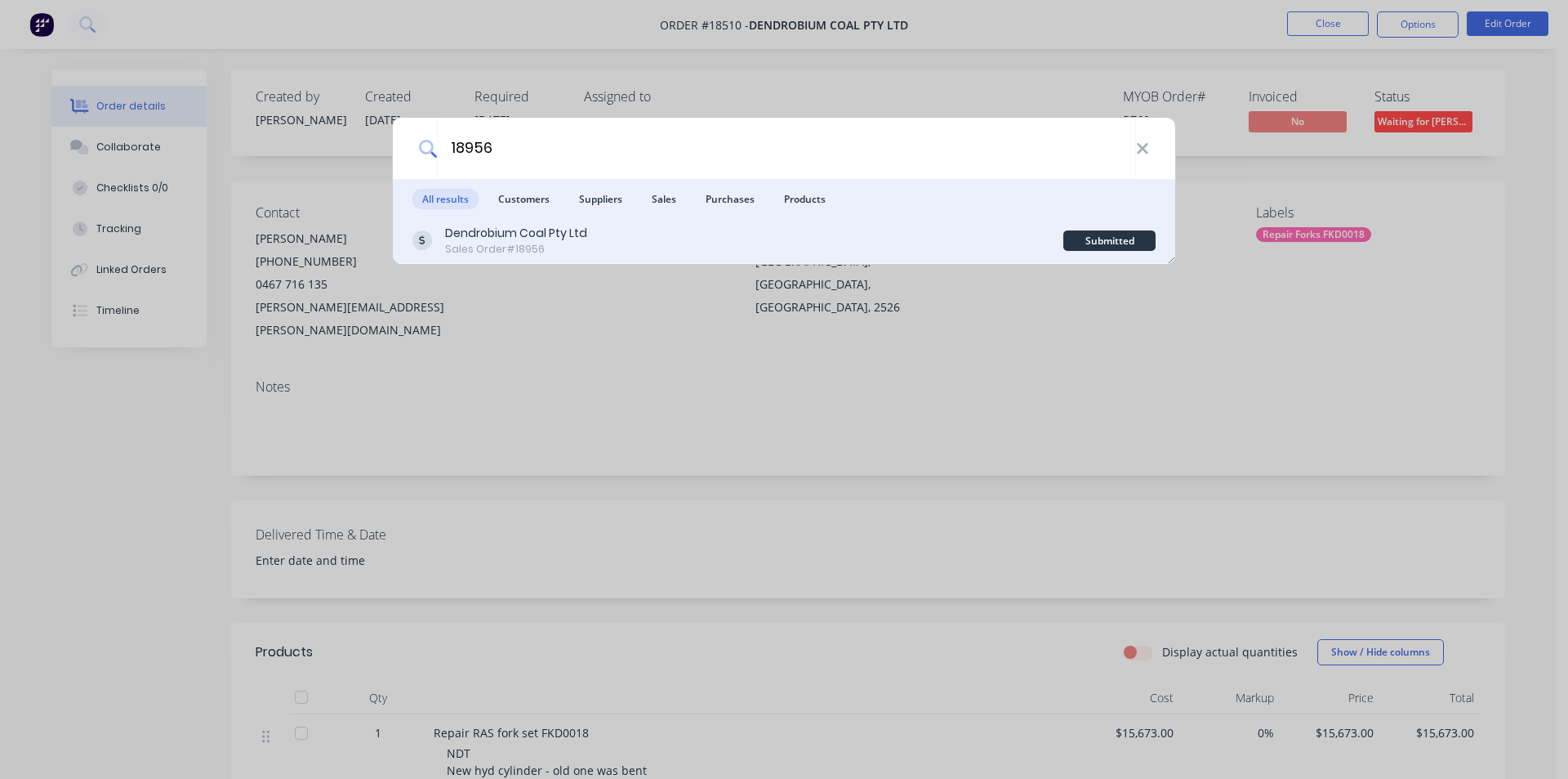
type input "18956"
click at [496, 242] on div "Sales Order #18956" at bounding box center [517, 249] width 143 height 15
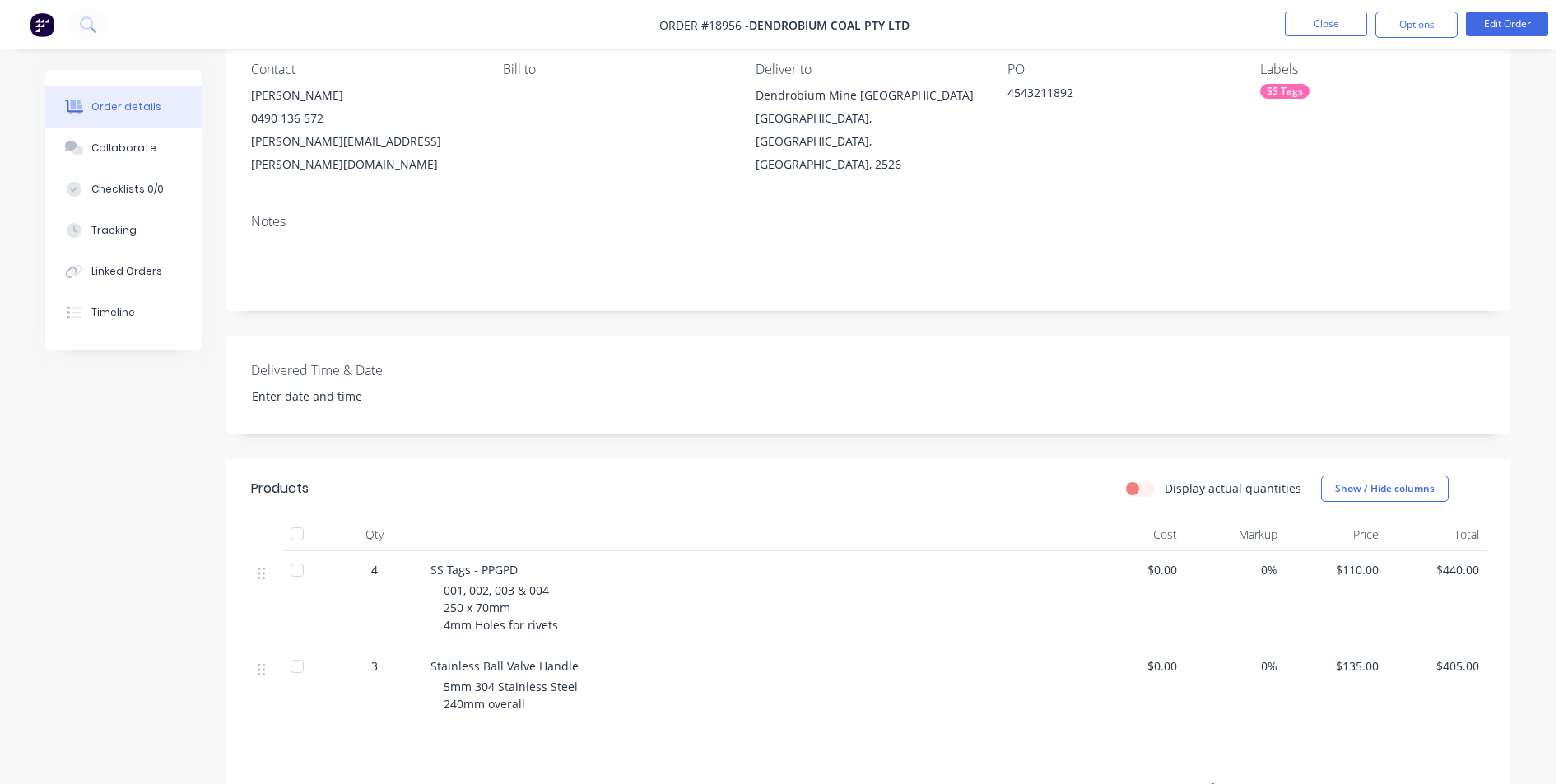
scroll to position [164, 0]
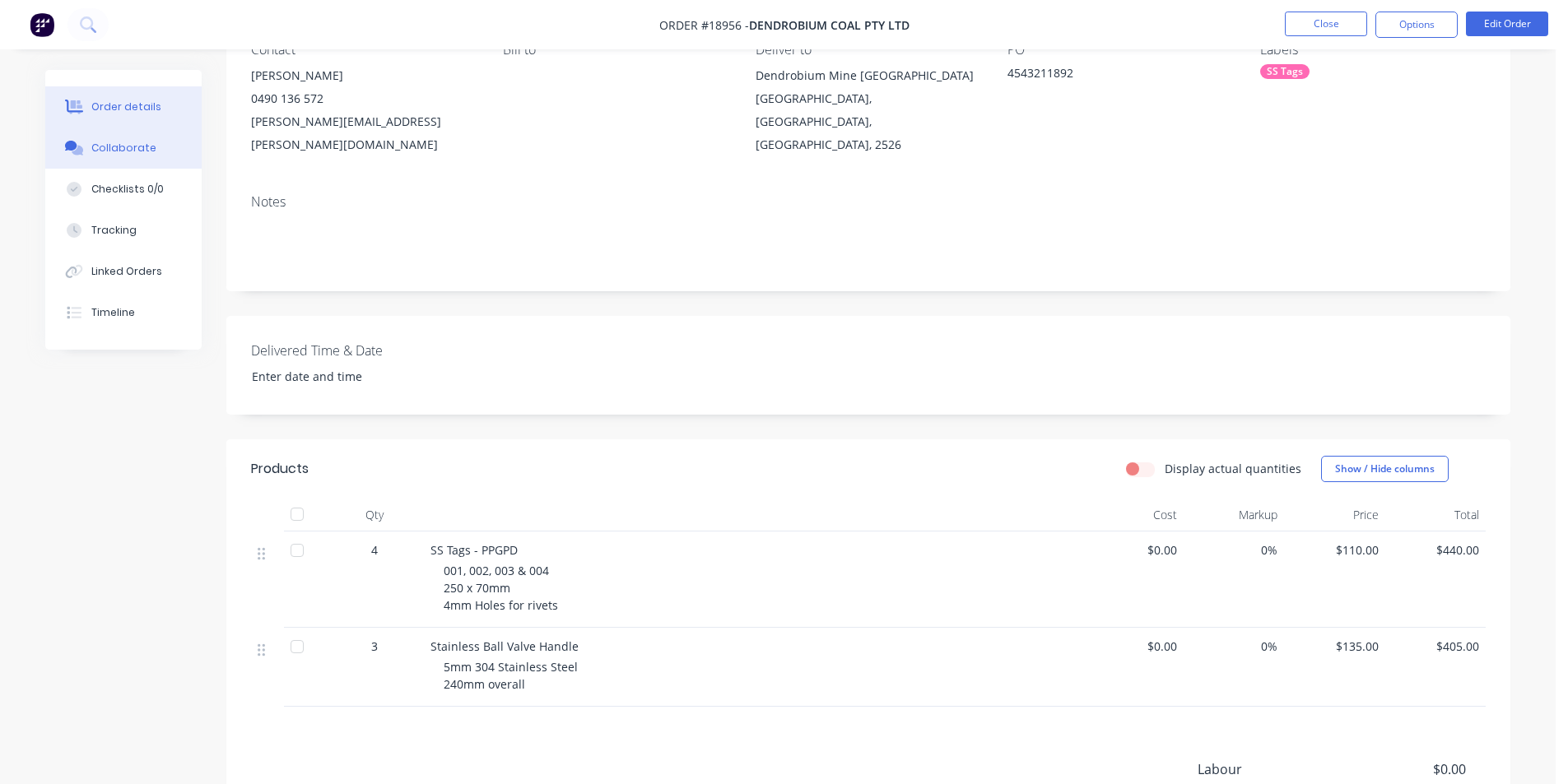
click at [120, 134] on button "Collaborate" at bounding box center [123, 148] width 156 height 41
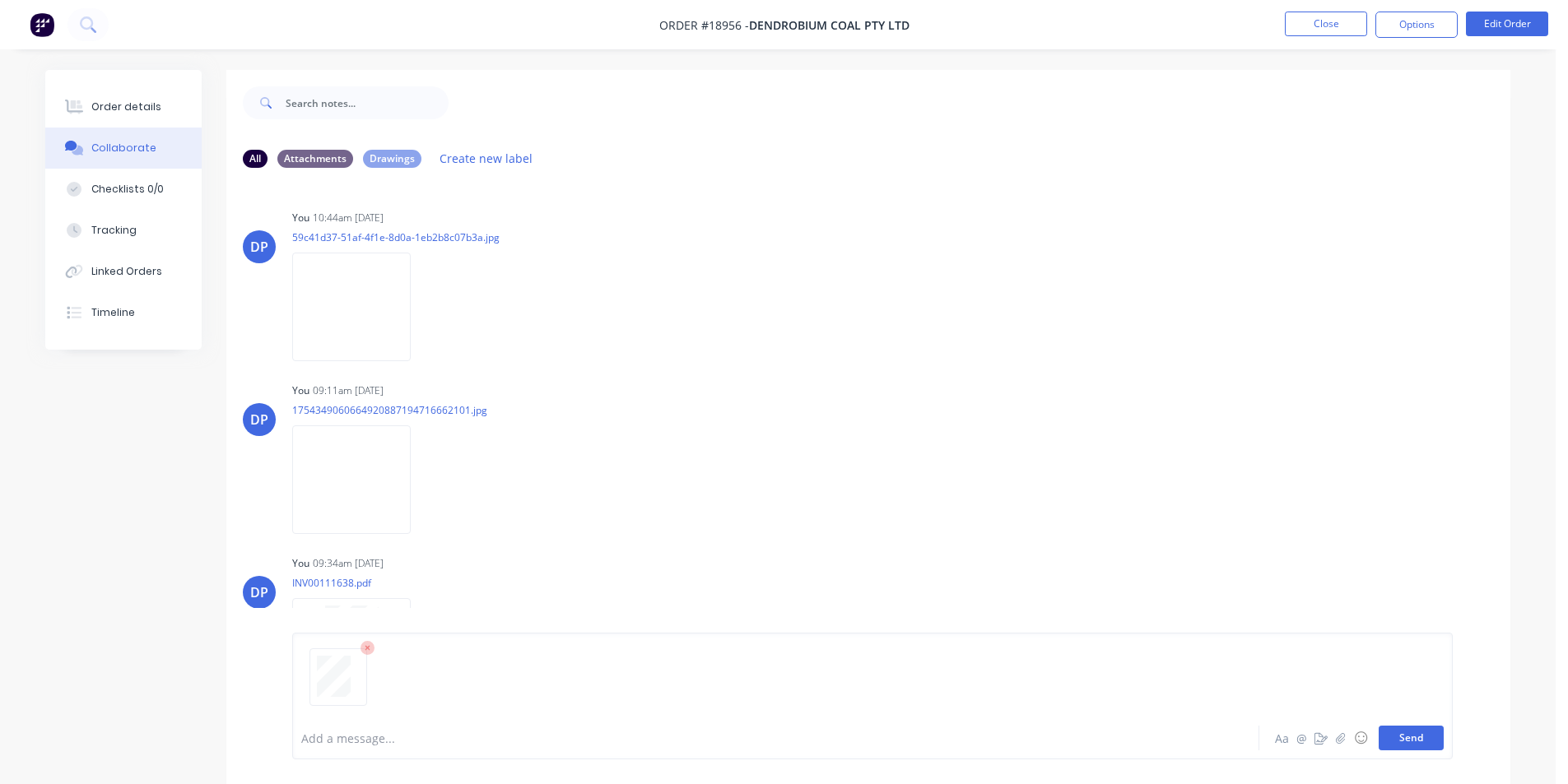
click at [1406, 742] on button "Send" at bounding box center [1411, 738] width 65 height 25
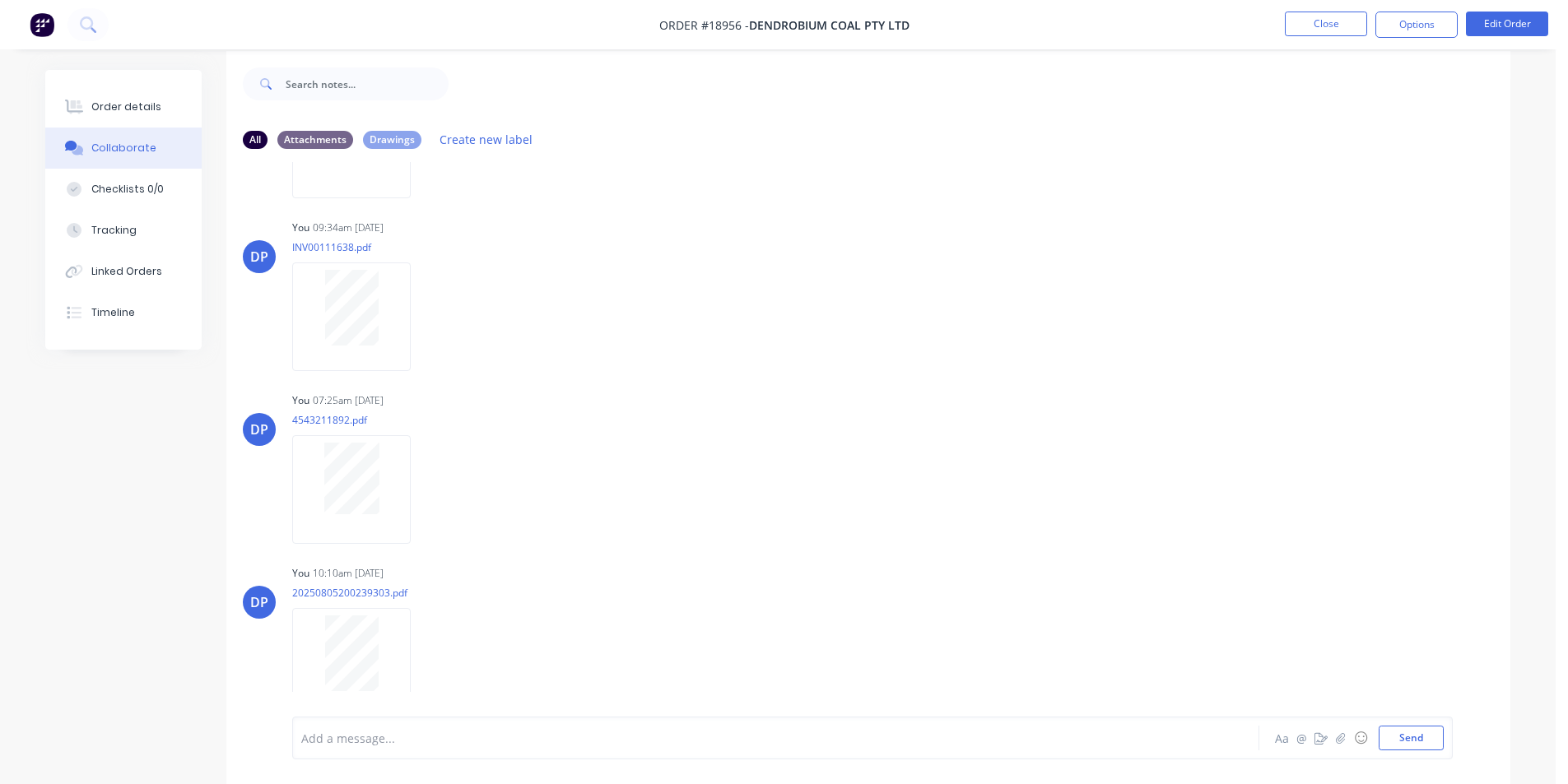
scroll to position [25, 0]
click at [1409, 738] on button "Send" at bounding box center [1411, 738] width 65 height 25
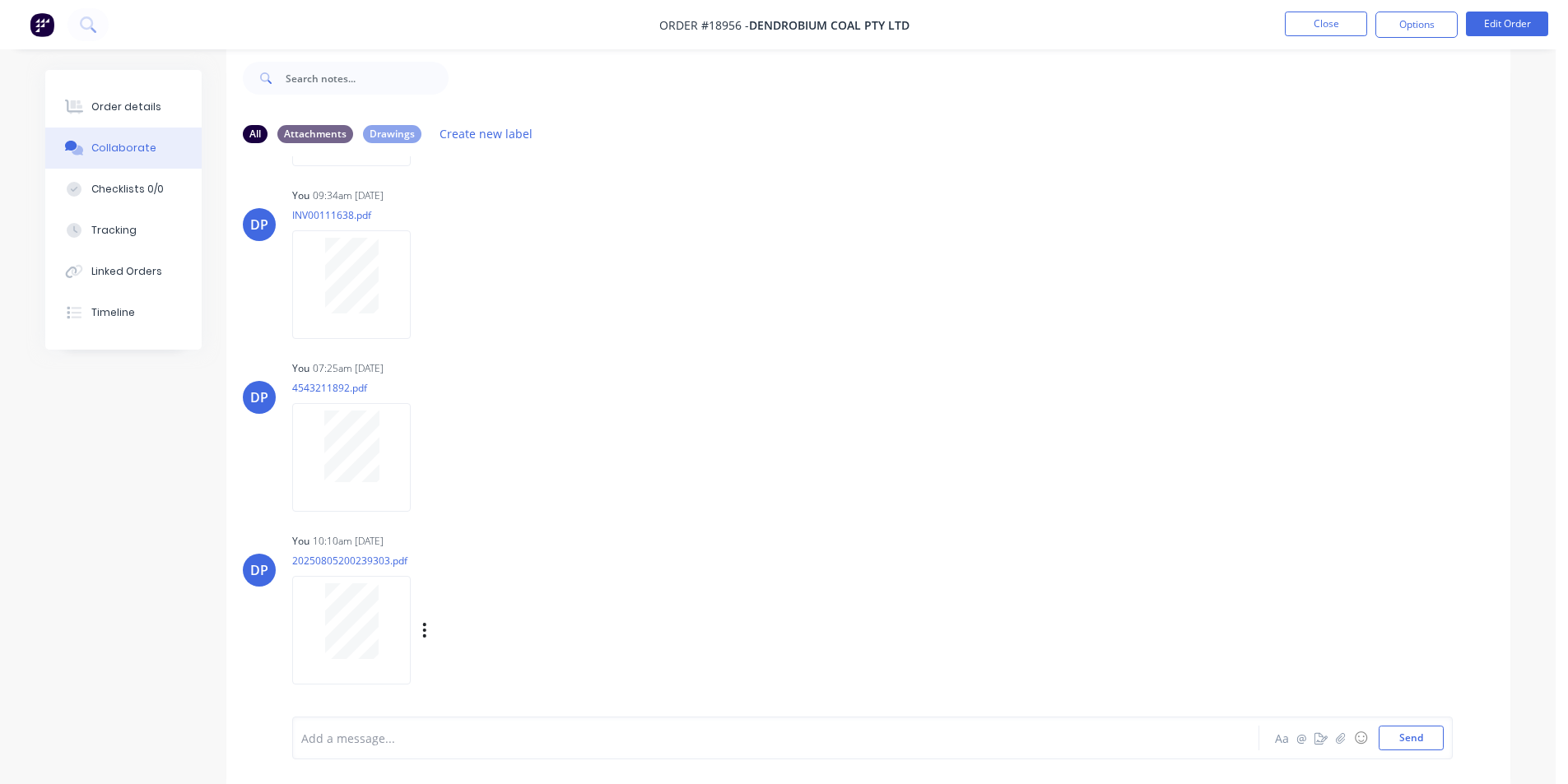
scroll to position [516, 0]
click at [137, 113] on div "Order details" at bounding box center [127, 107] width 70 height 15
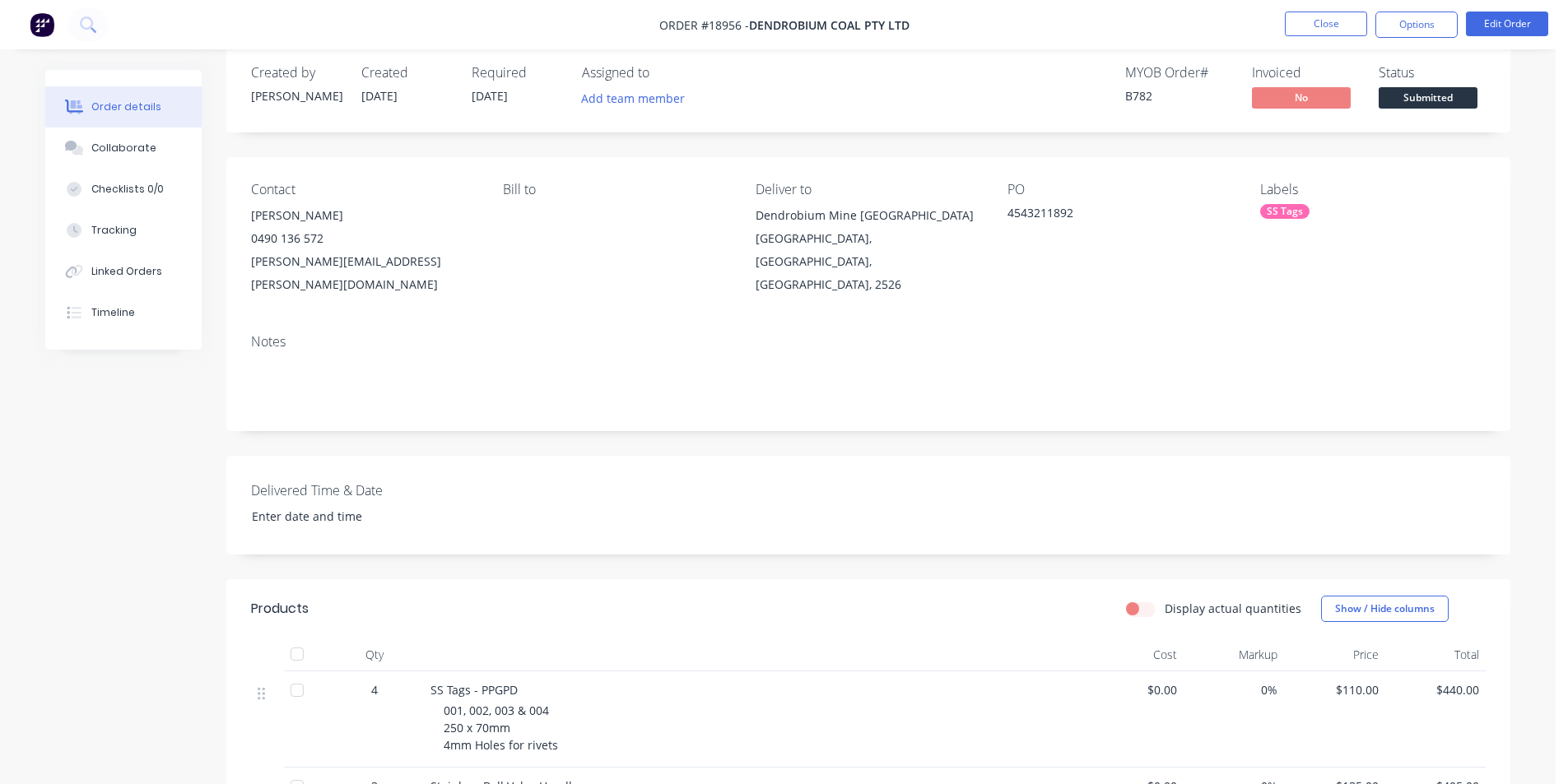
click at [1433, 91] on span "Submitted" at bounding box center [1428, 97] width 99 height 21
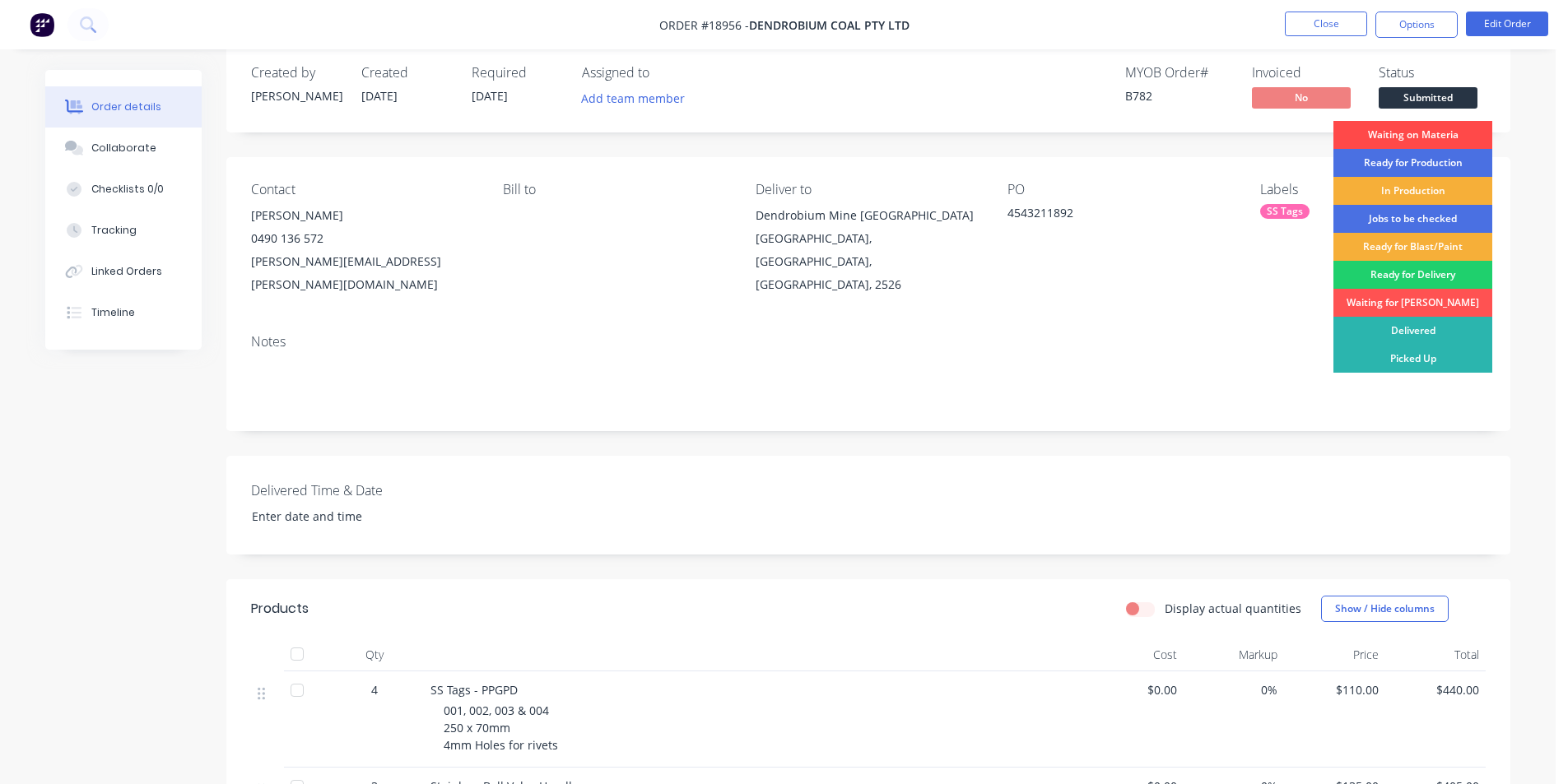
click at [1420, 140] on div "Waiting on Materia" at bounding box center [1412, 135] width 159 height 28
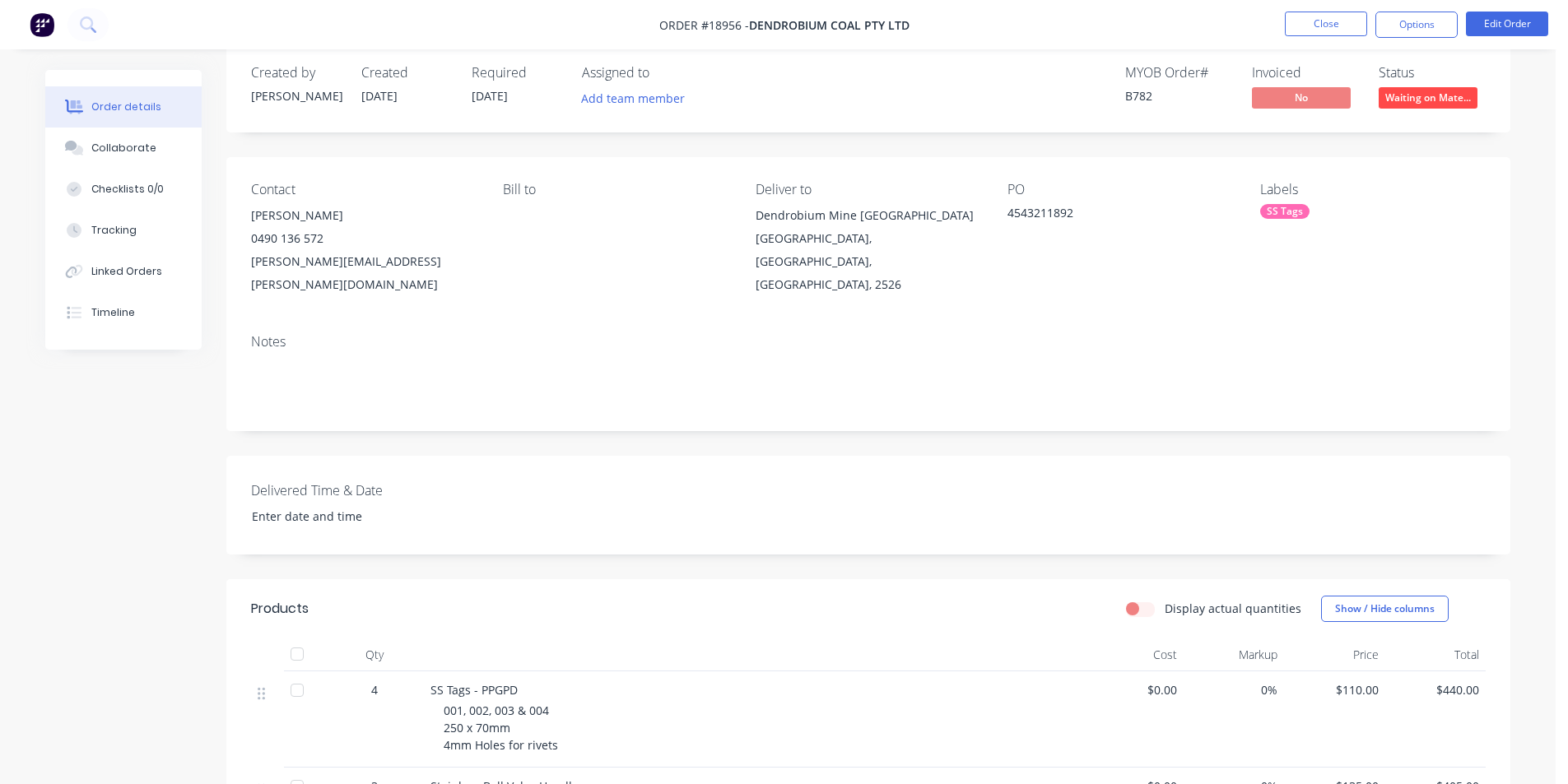
click at [32, 27] on img at bounding box center [42, 25] width 25 height 25
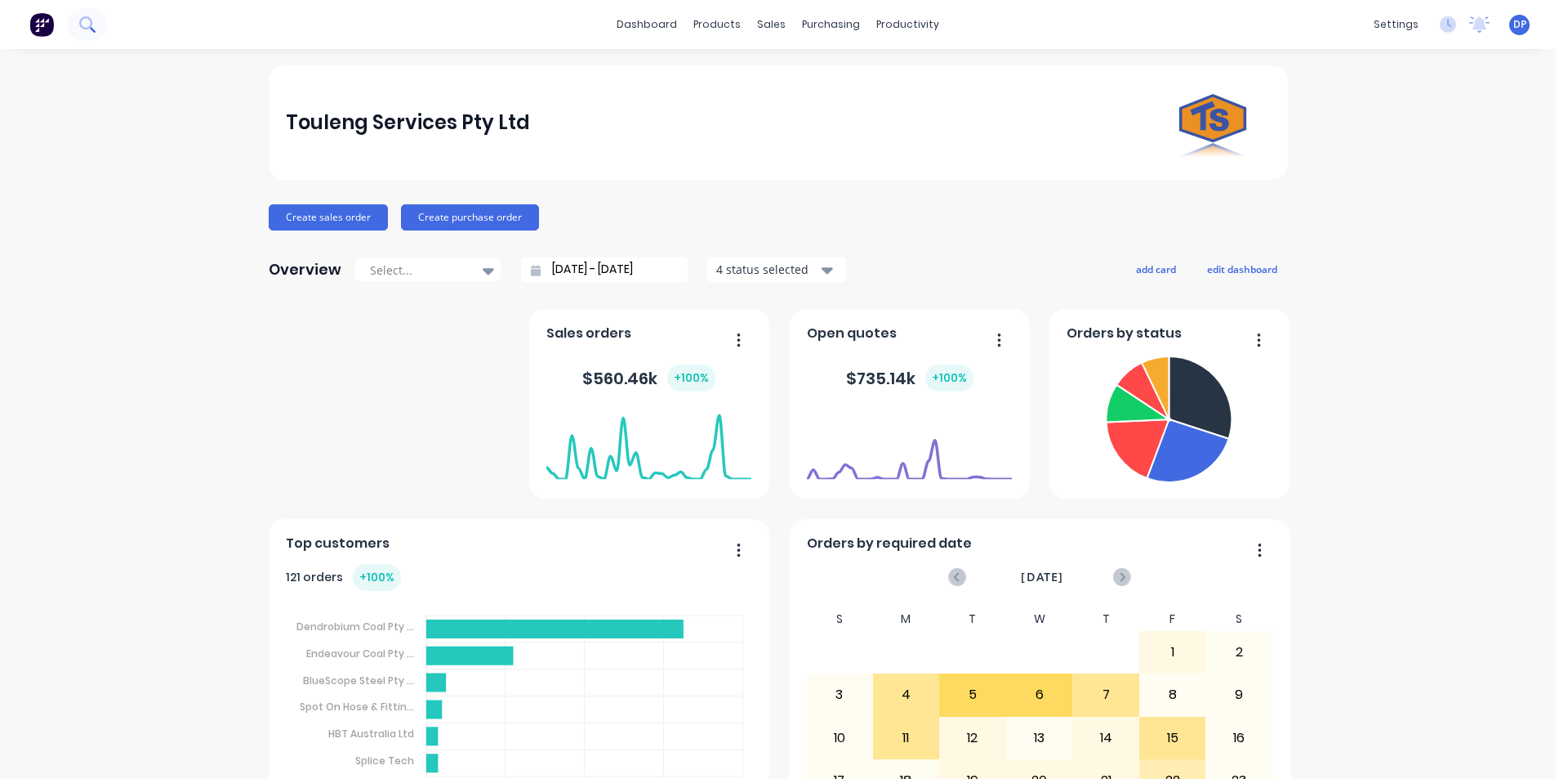
click at [102, 27] on button at bounding box center [87, 24] width 41 height 33
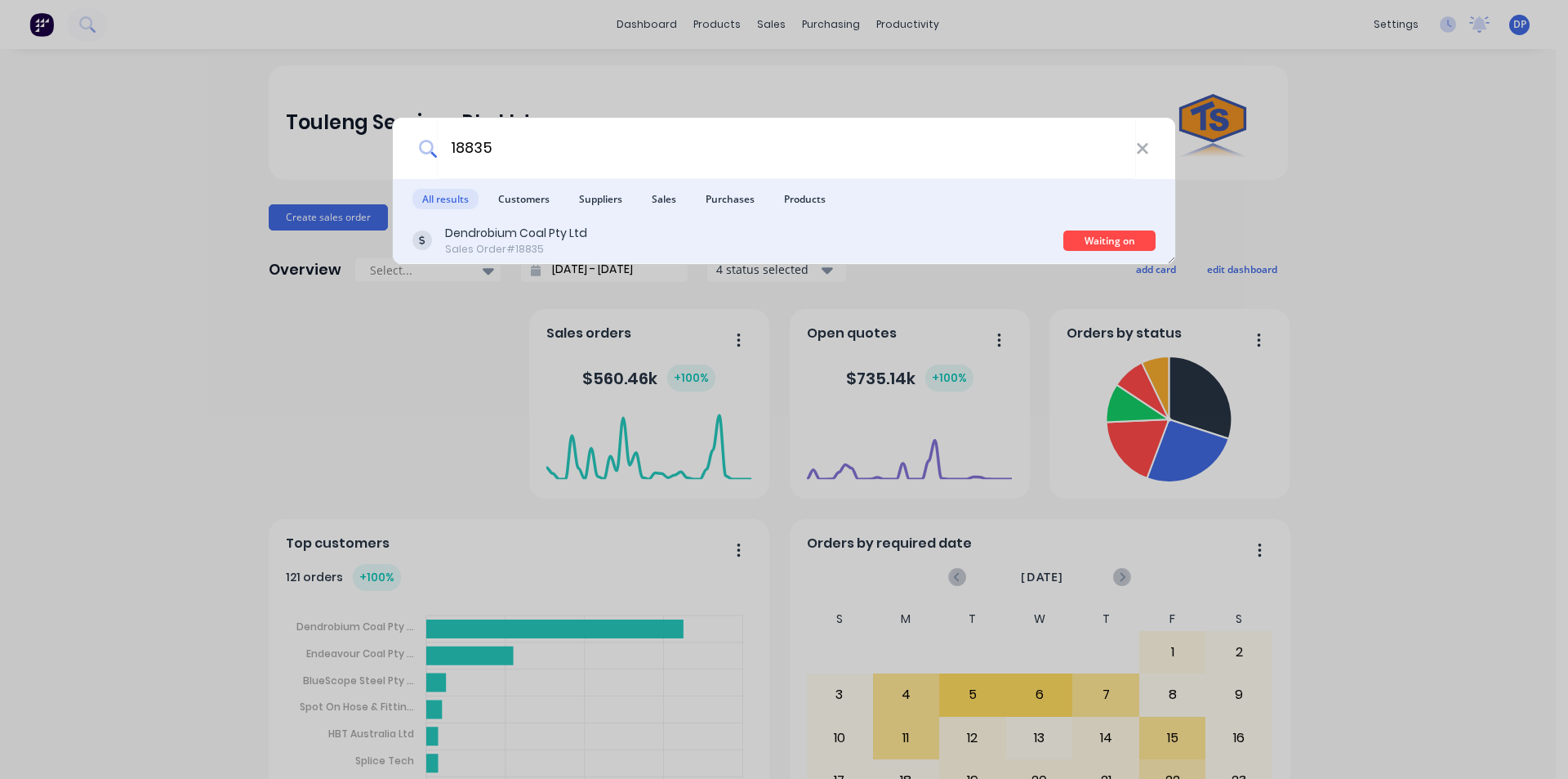
type input "18835"
click at [502, 234] on div "Dendrobium Coal Pty Ltd" at bounding box center [517, 233] width 143 height 17
